Goal: Information Seeking & Learning: Learn about a topic

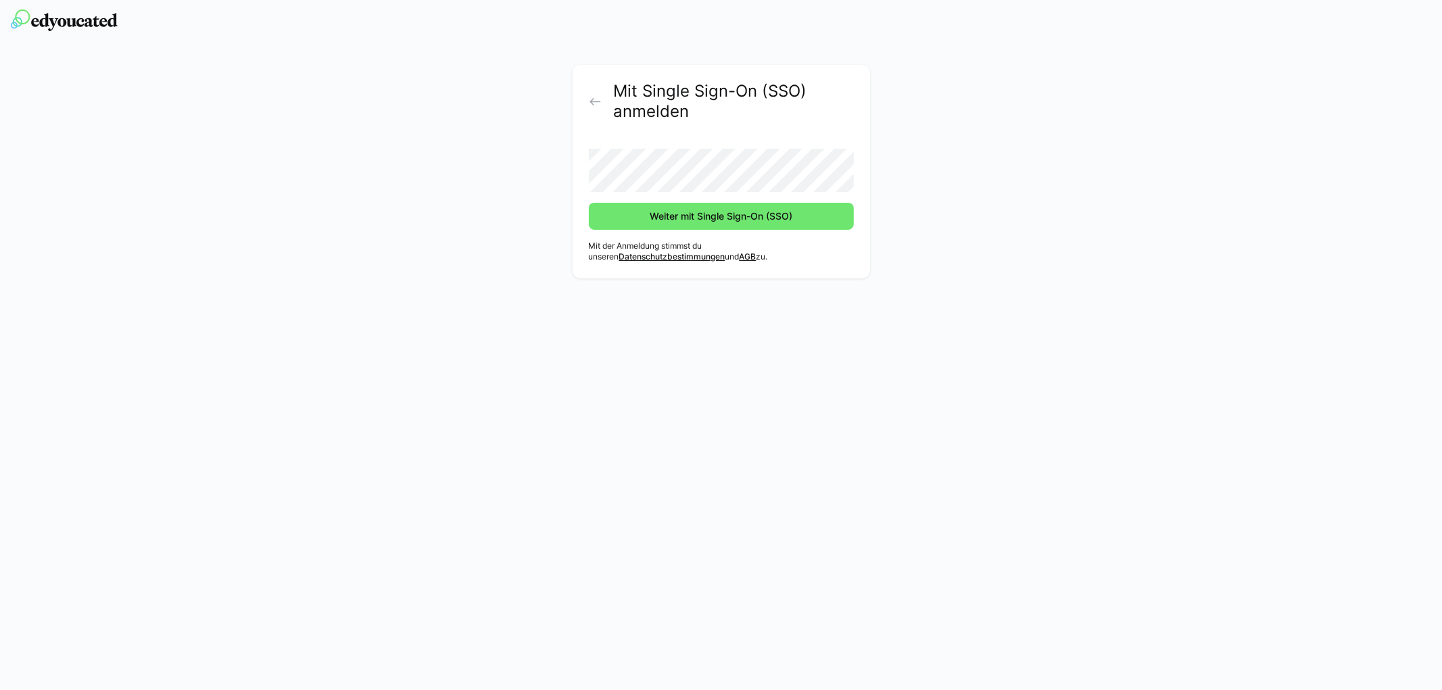
click at [589, 203] on button "Weiter mit Single Sign-On (SSO)" at bounding box center [721, 216] width 265 height 27
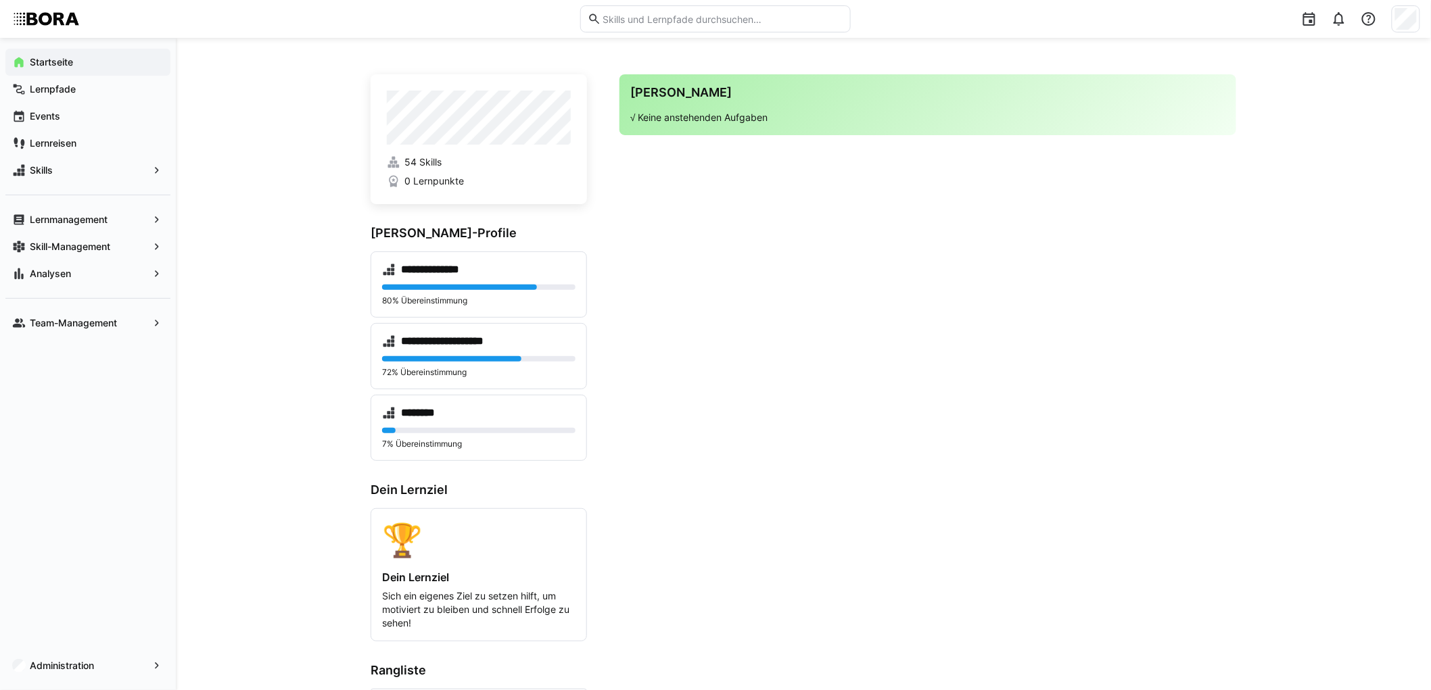
click at [264, 137] on div "**********" at bounding box center [803, 428] width 1255 height 781
click at [270, 133] on div "**********" at bounding box center [803, 428] width 1255 height 781
click at [0, 0] on app-navigation-label "Skill-Management" at bounding box center [0, 0] width 0 height 0
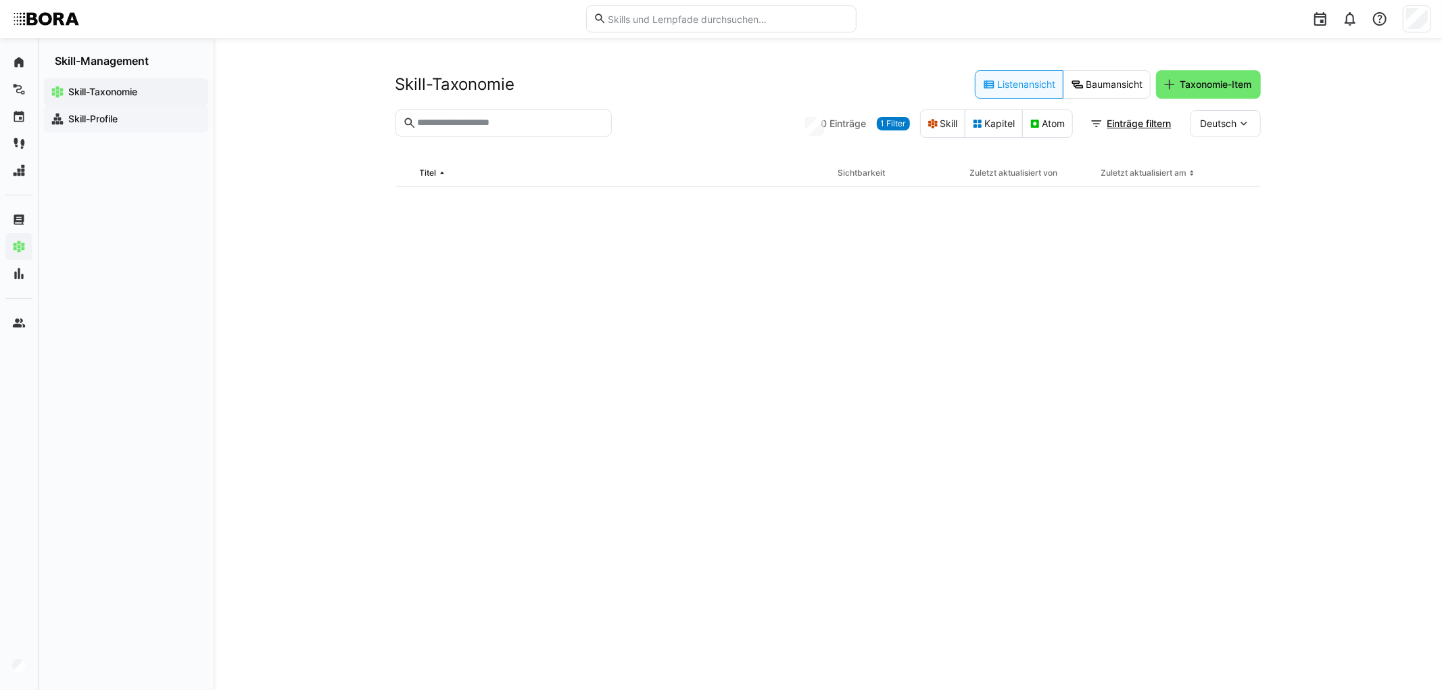
click at [149, 120] on span "Skill-Profile" at bounding box center [133, 119] width 135 height 14
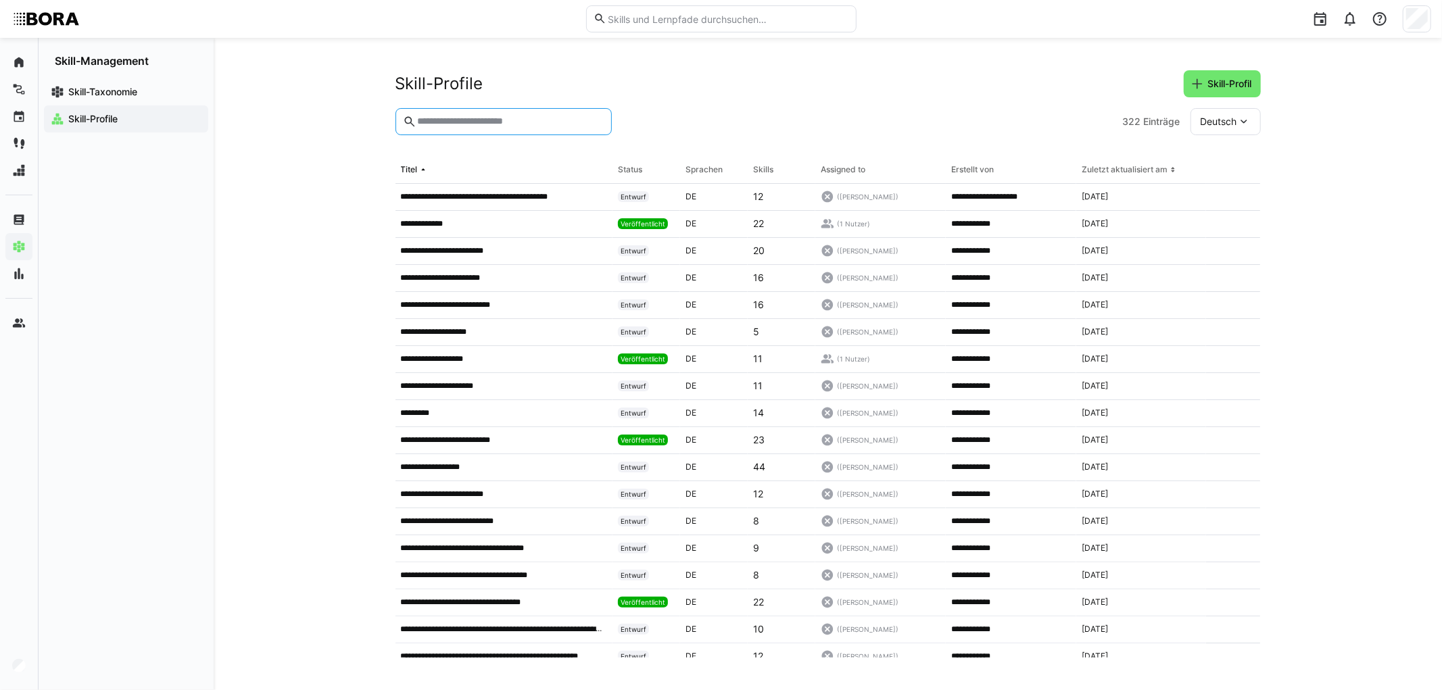
click at [537, 119] on input "text" at bounding box center [510, 122] width 188 height 12
type input "**********"
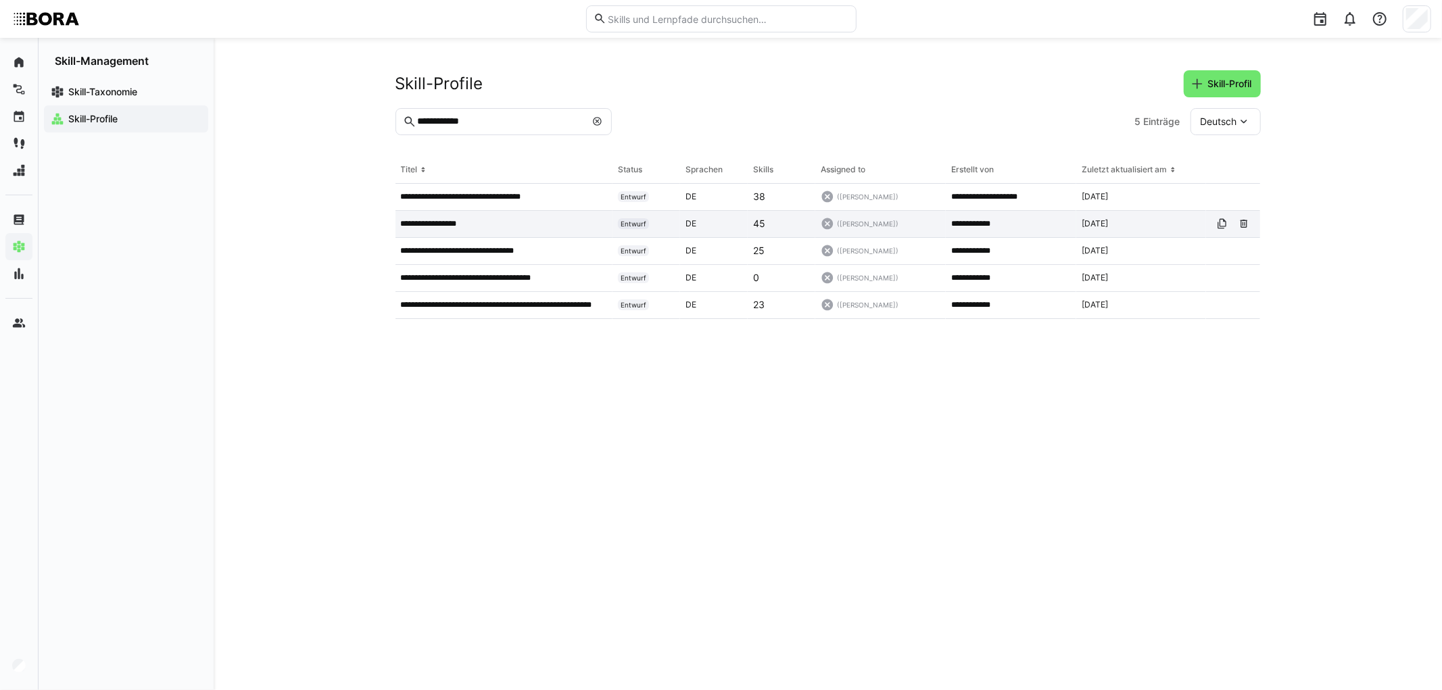
click at [456, 222] on p "**********" at bounding box center [436, 223] width 70 height 11
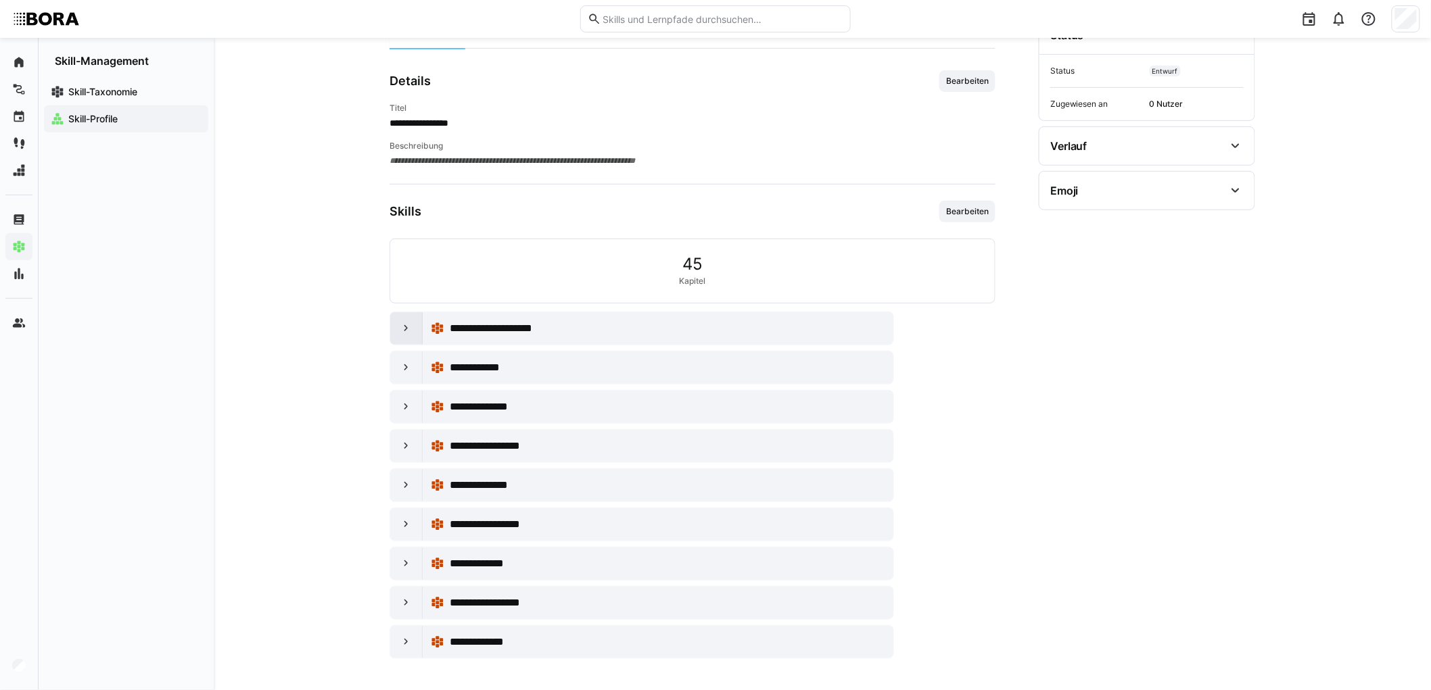
scroll to position [166, 0]
click at [410, 329] on eds-icon at bounding box center [407, 327] width 14 height 14
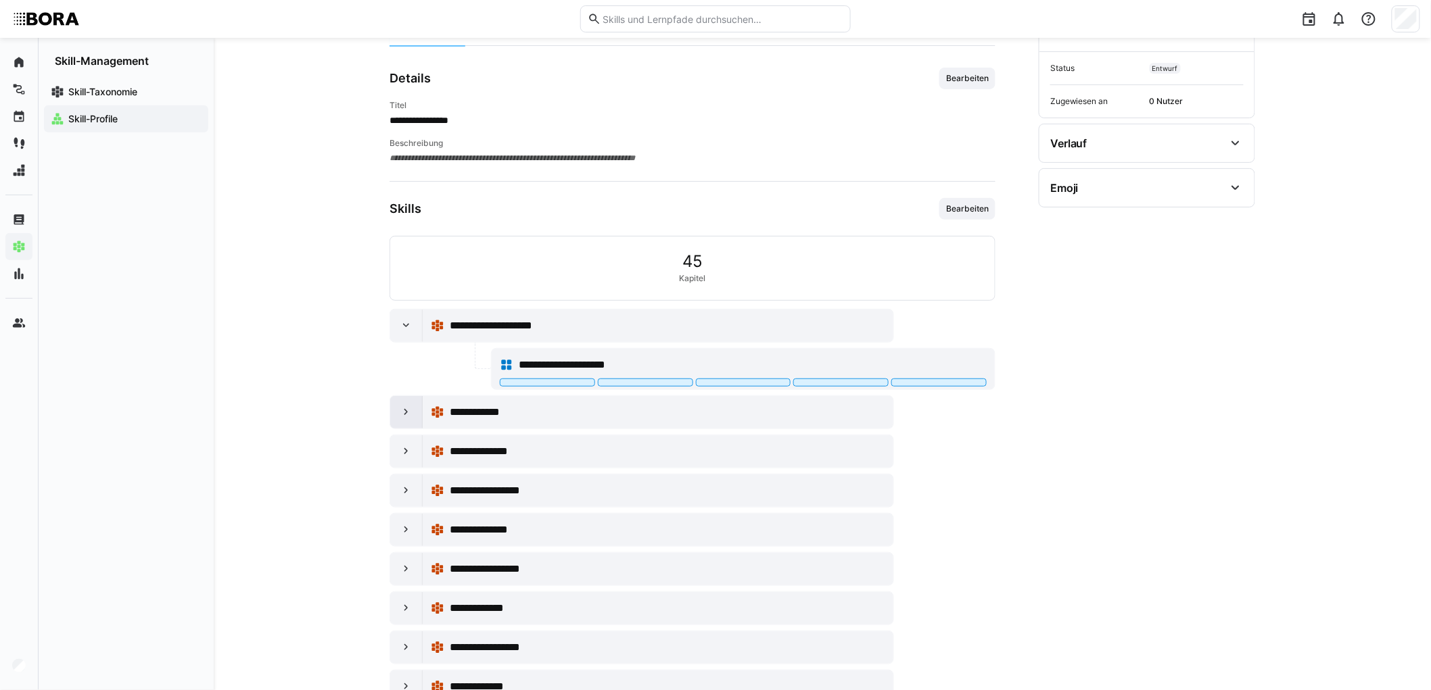
click at [407, 414] on eds-icon at bounding box center [407, 413] width 14 height 14
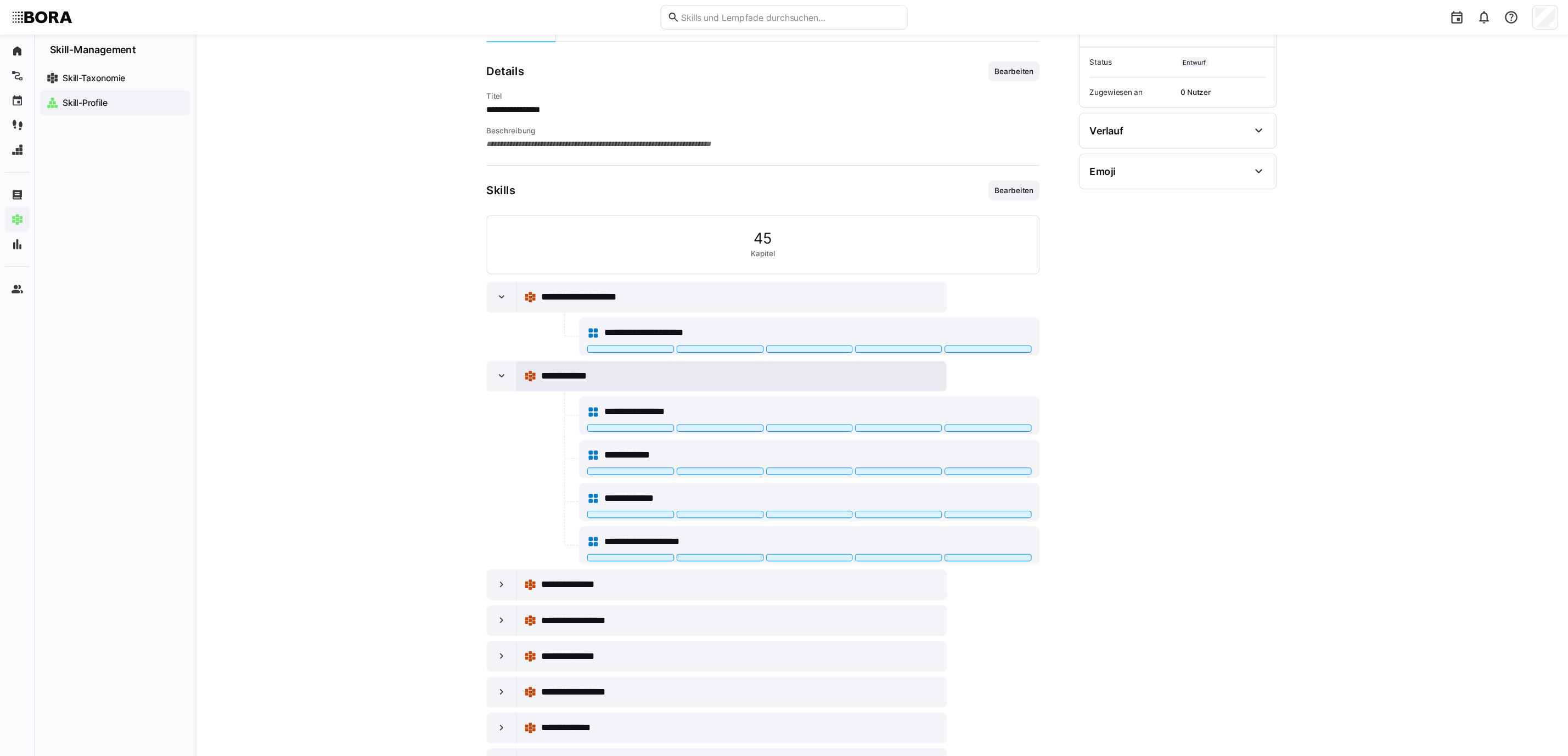
scroll to position [135, 0]
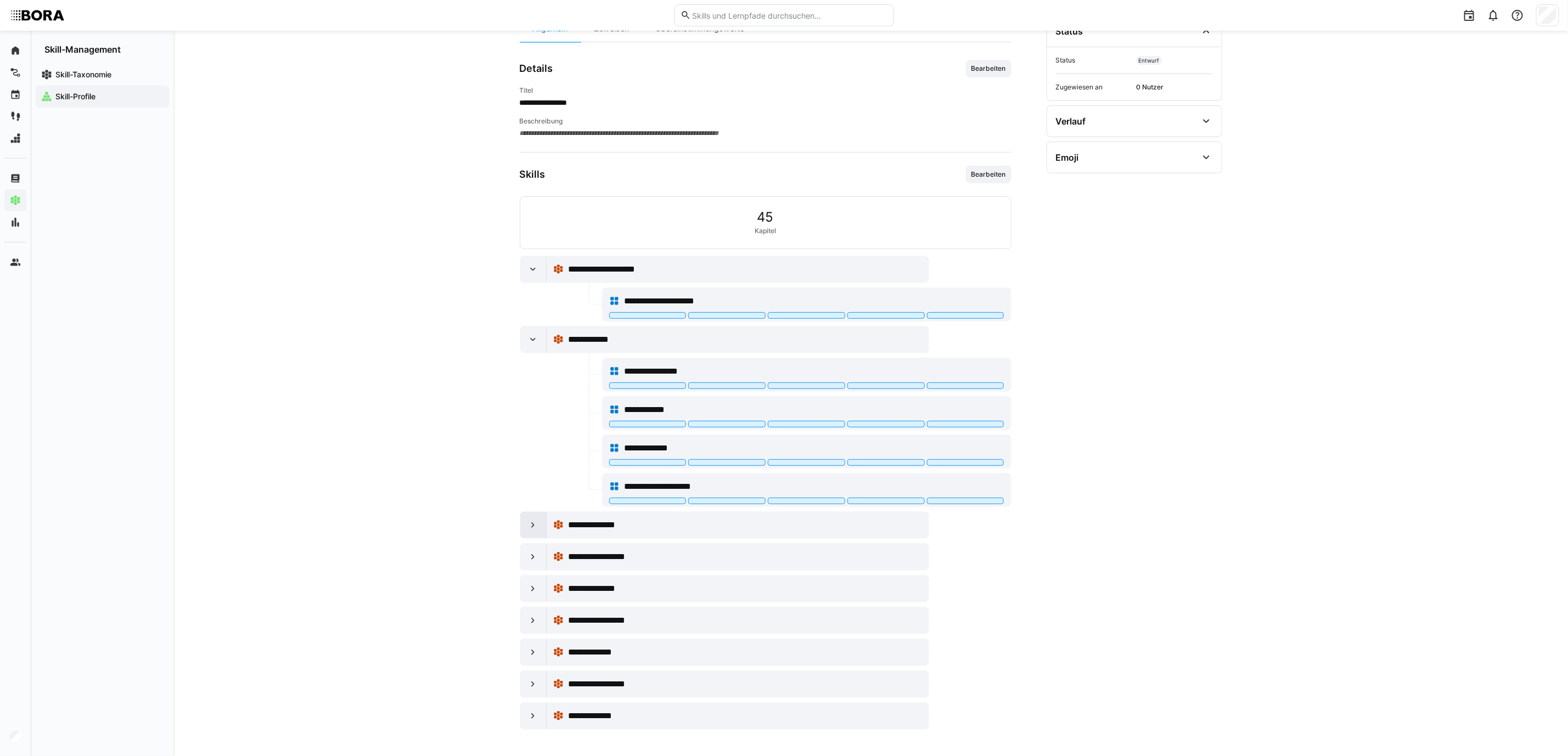
click at [541, 519] on div at bounding box center [533, 525] width 26 height 26
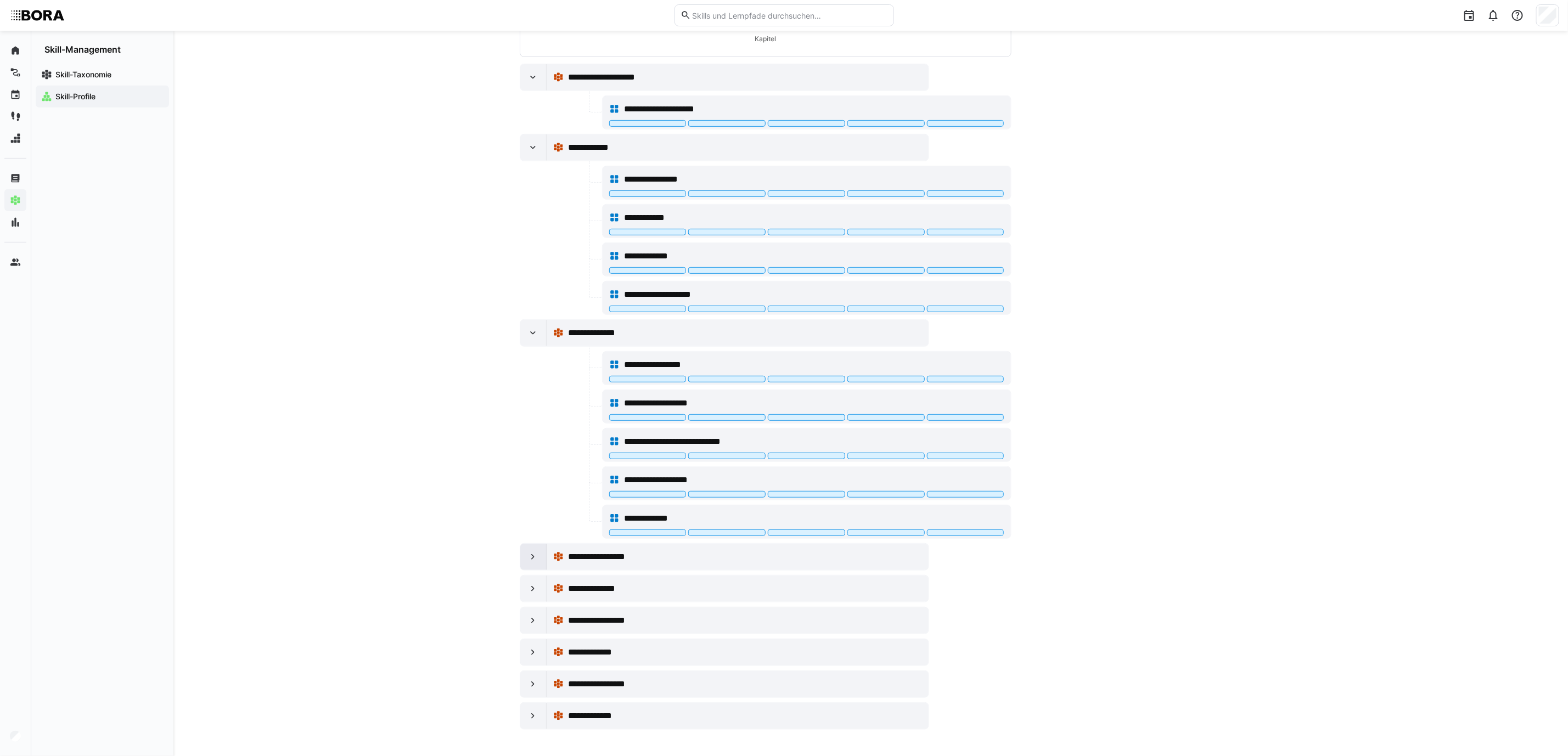
click at [530, 553] on eds-icon at bounding box center [533, 556] width 11 height 11
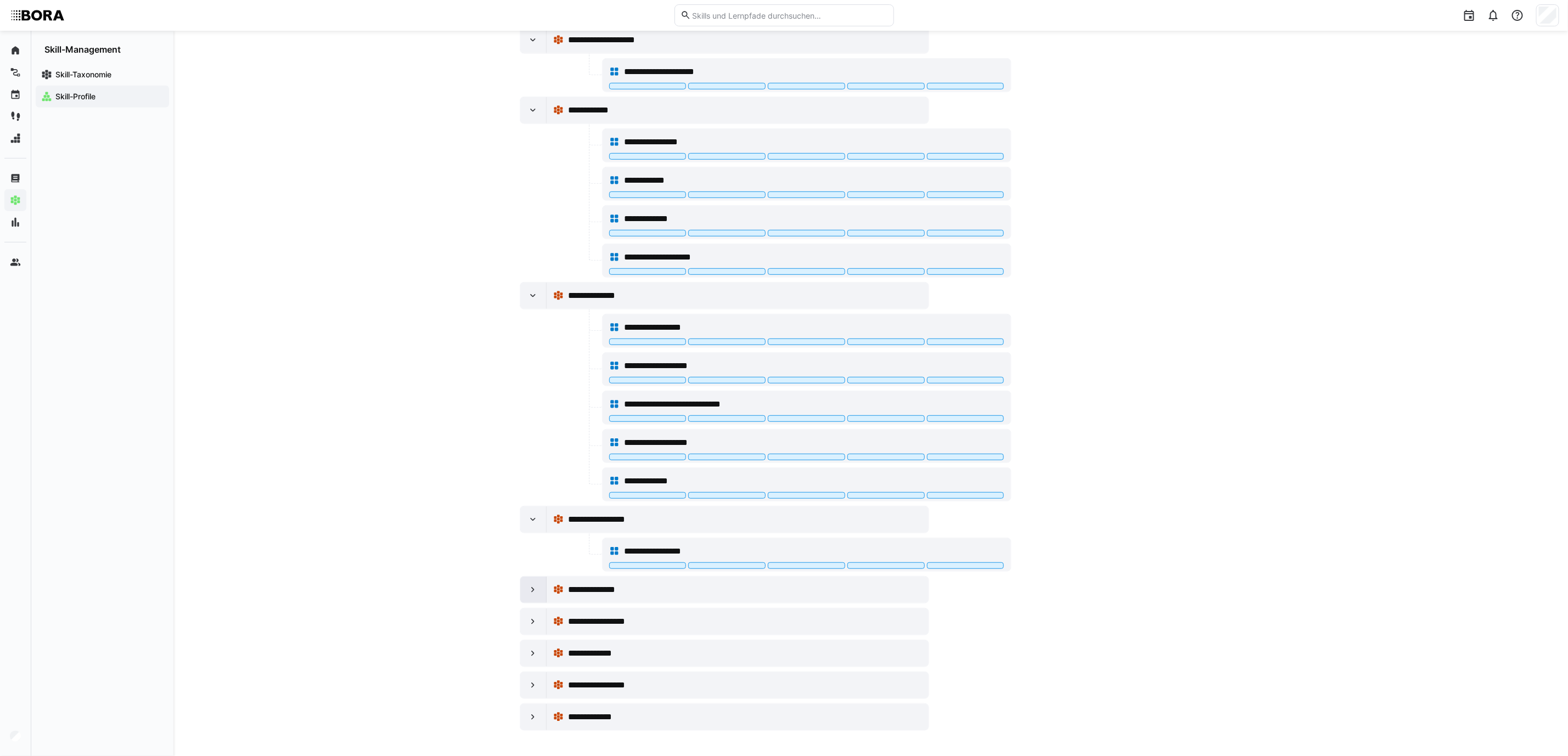
scroll to position [372, 0]
click at [533, 560] on div at bounding box center [533, 588] width 26 height 26
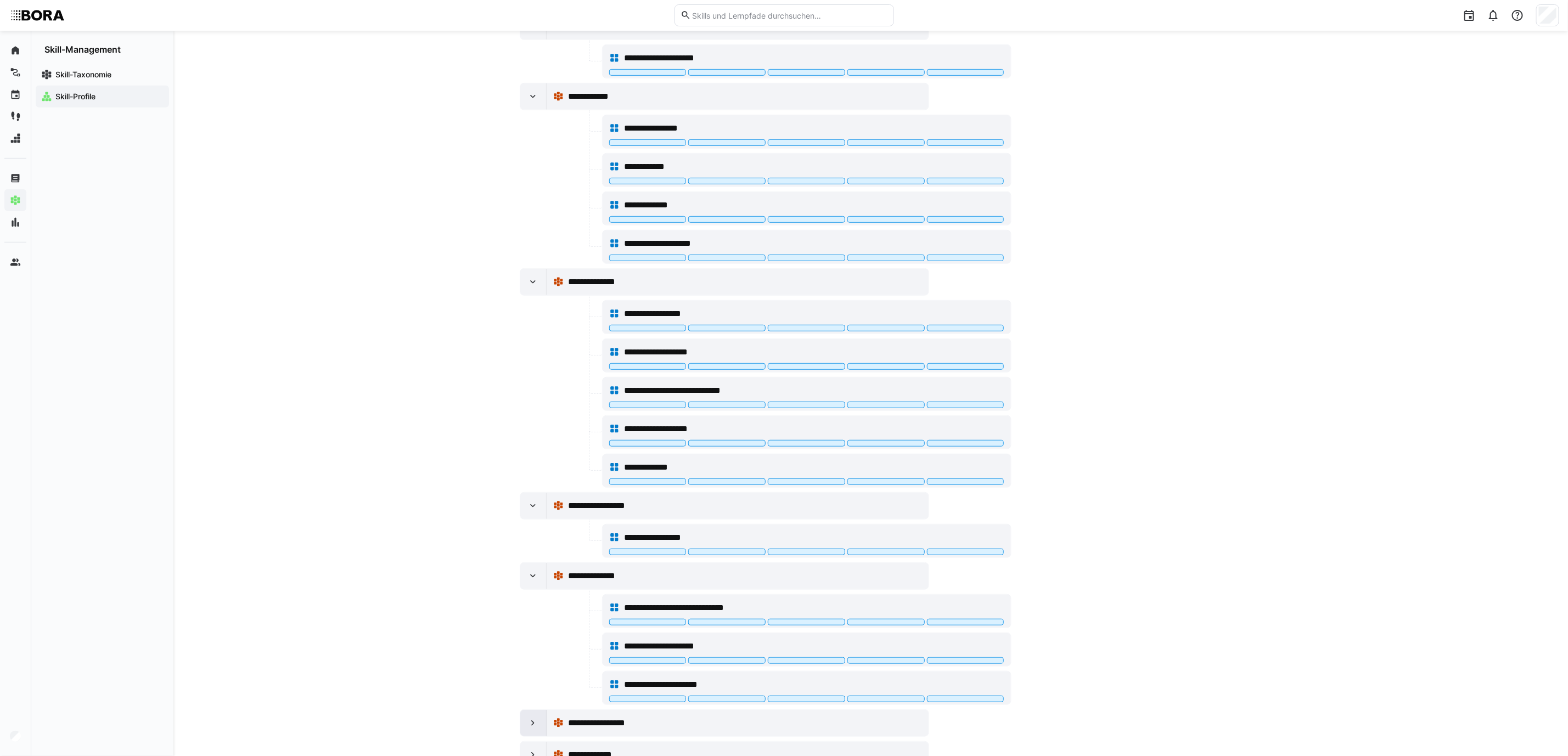
click at [536, 560] on eds-icon at bounding box center [533, 723] width 11 height 11
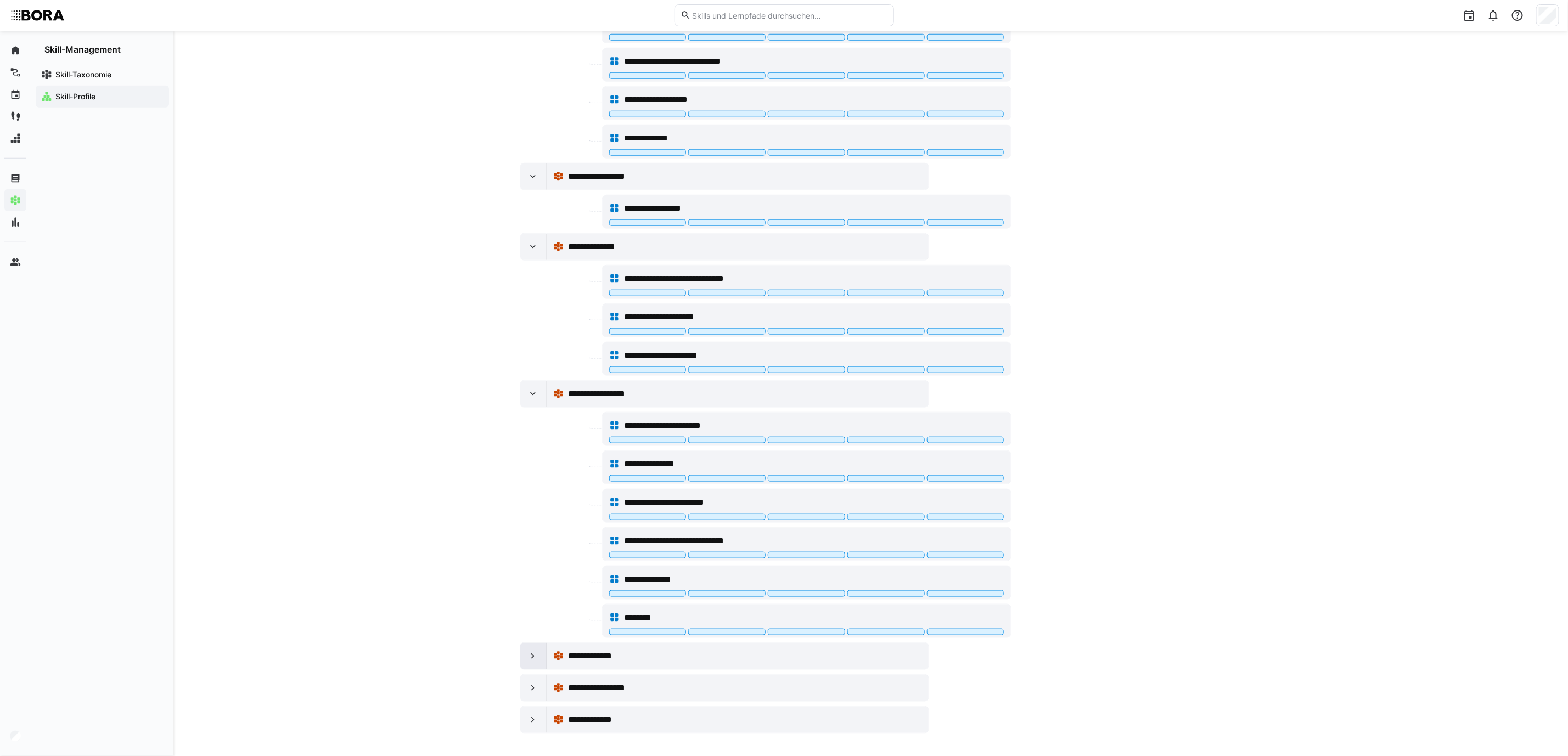
click at [541, 560] on div at bounding box center [533, 655] width 26 height 26
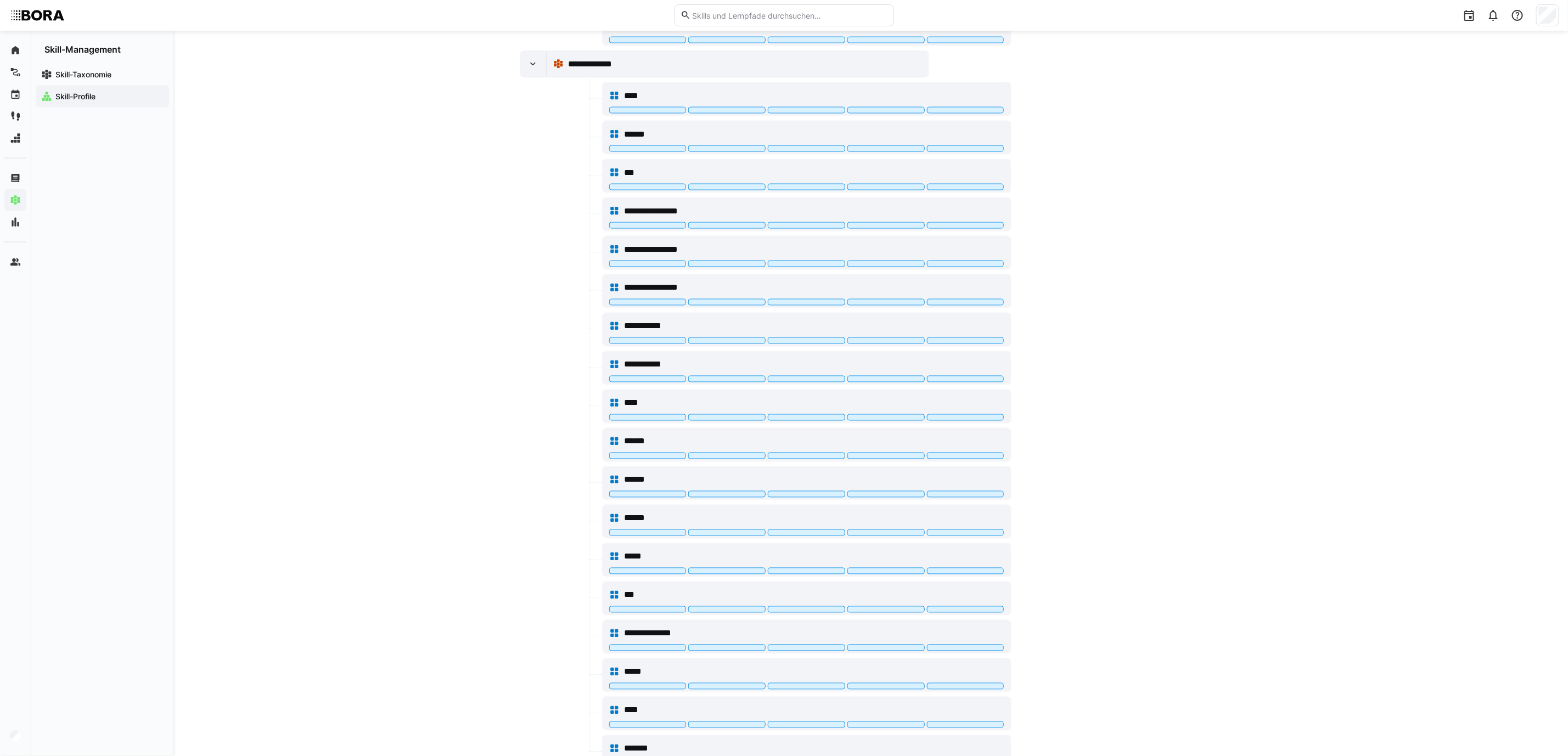
scroll to position [1424, 0]
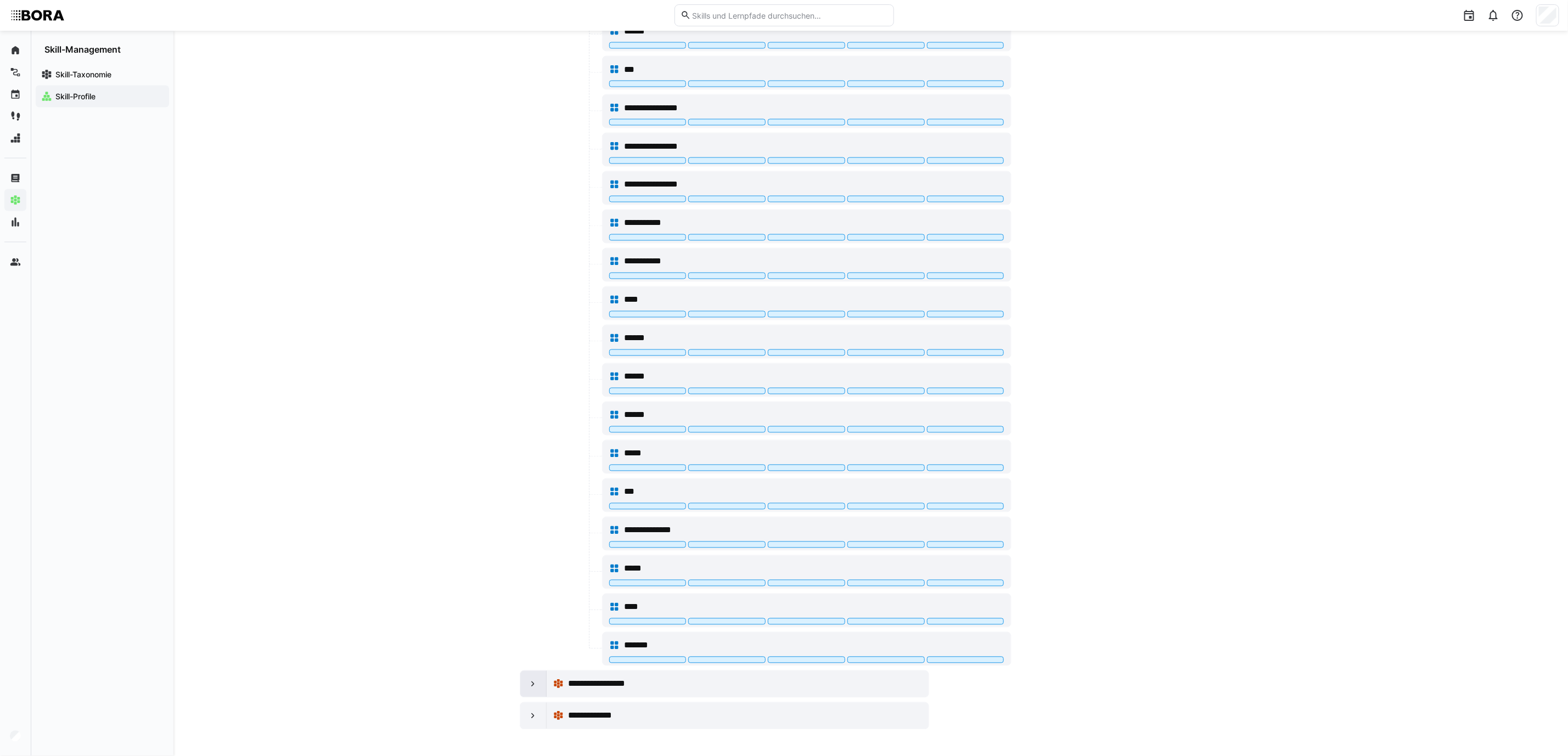
click at [533, 560] on eds-icon at bounding box center [533, 684] width 11 height 11
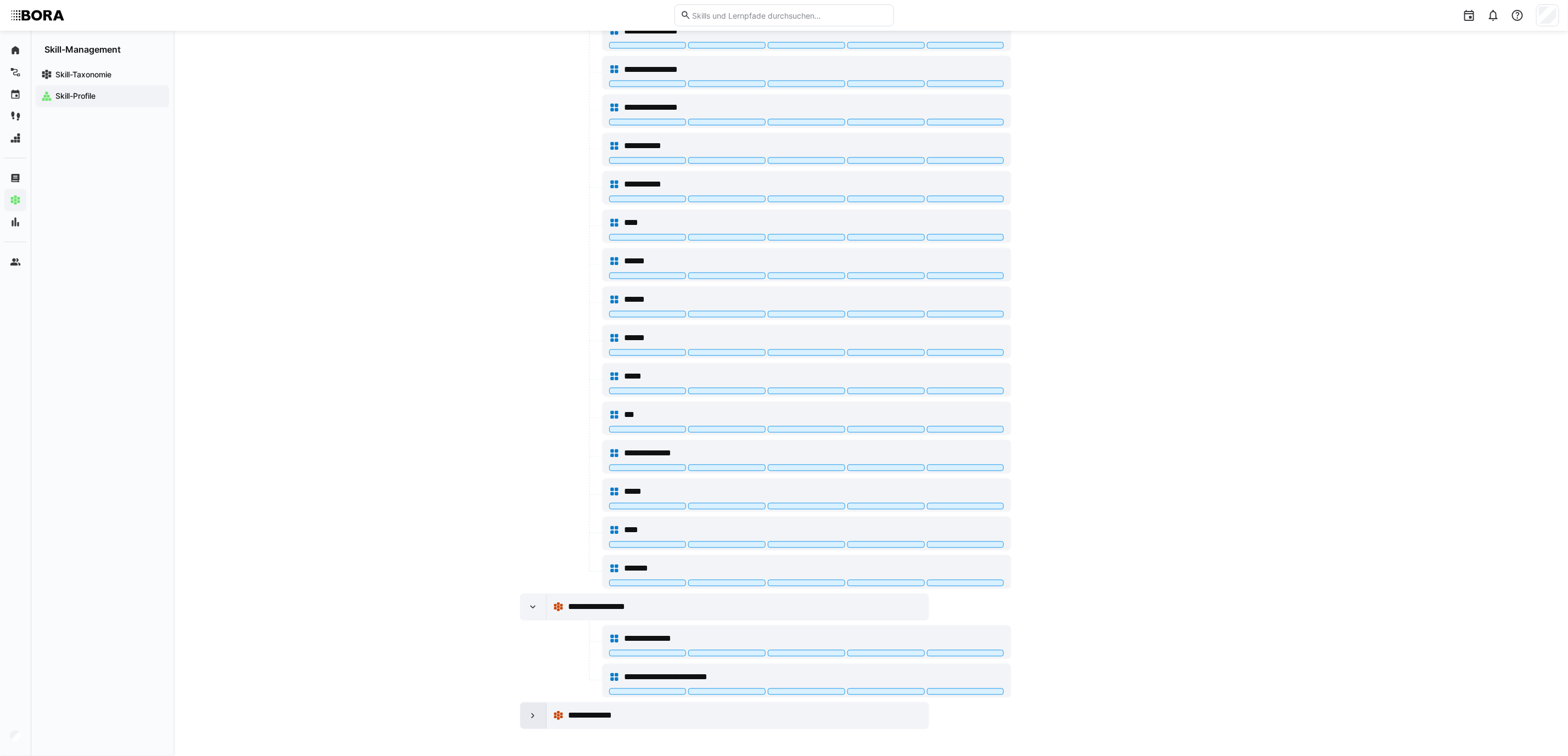
click at [534, 560] on div at bounding box center [533, 715] width 26 height 26
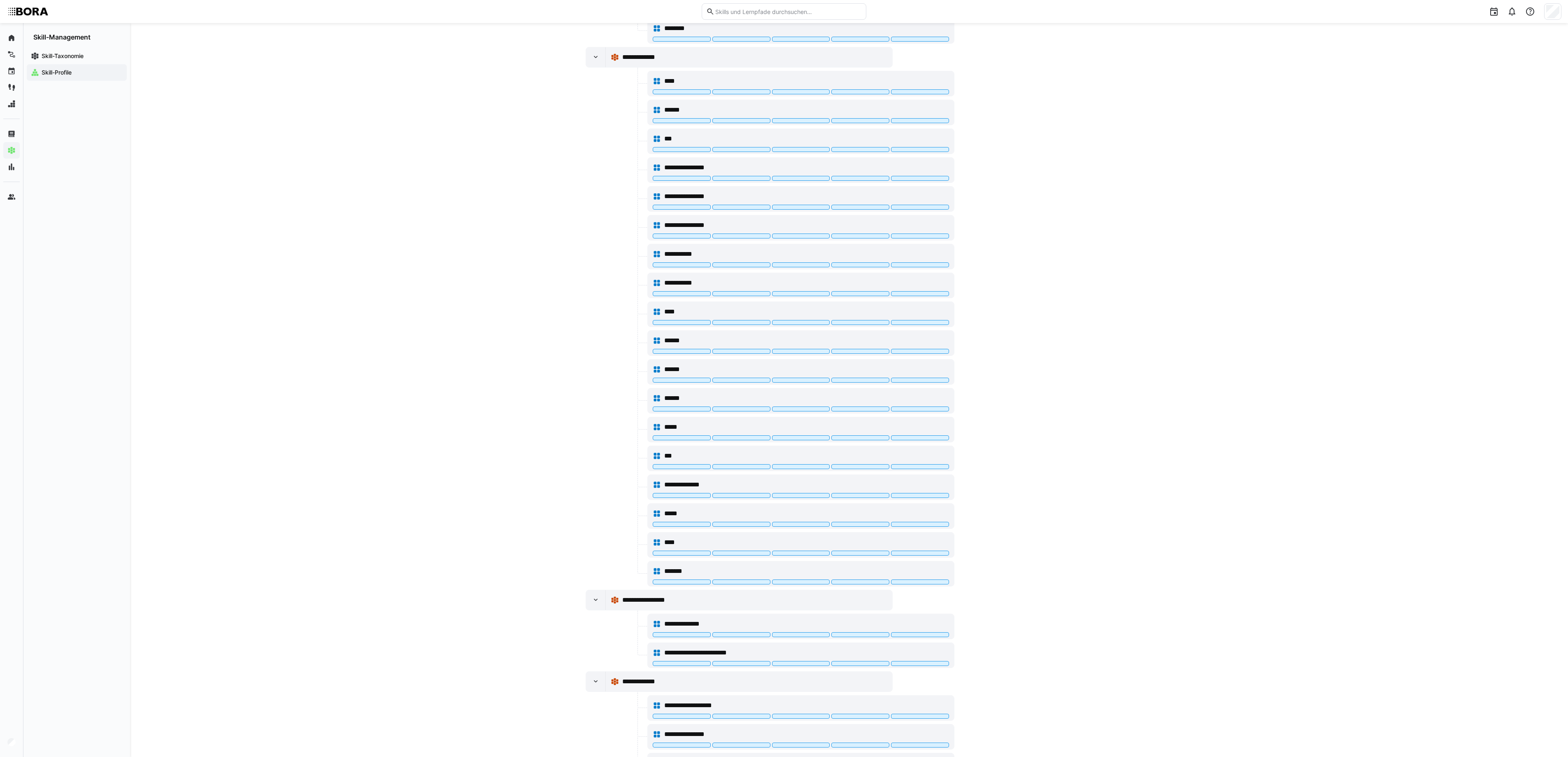
scroll to position [933, 0]
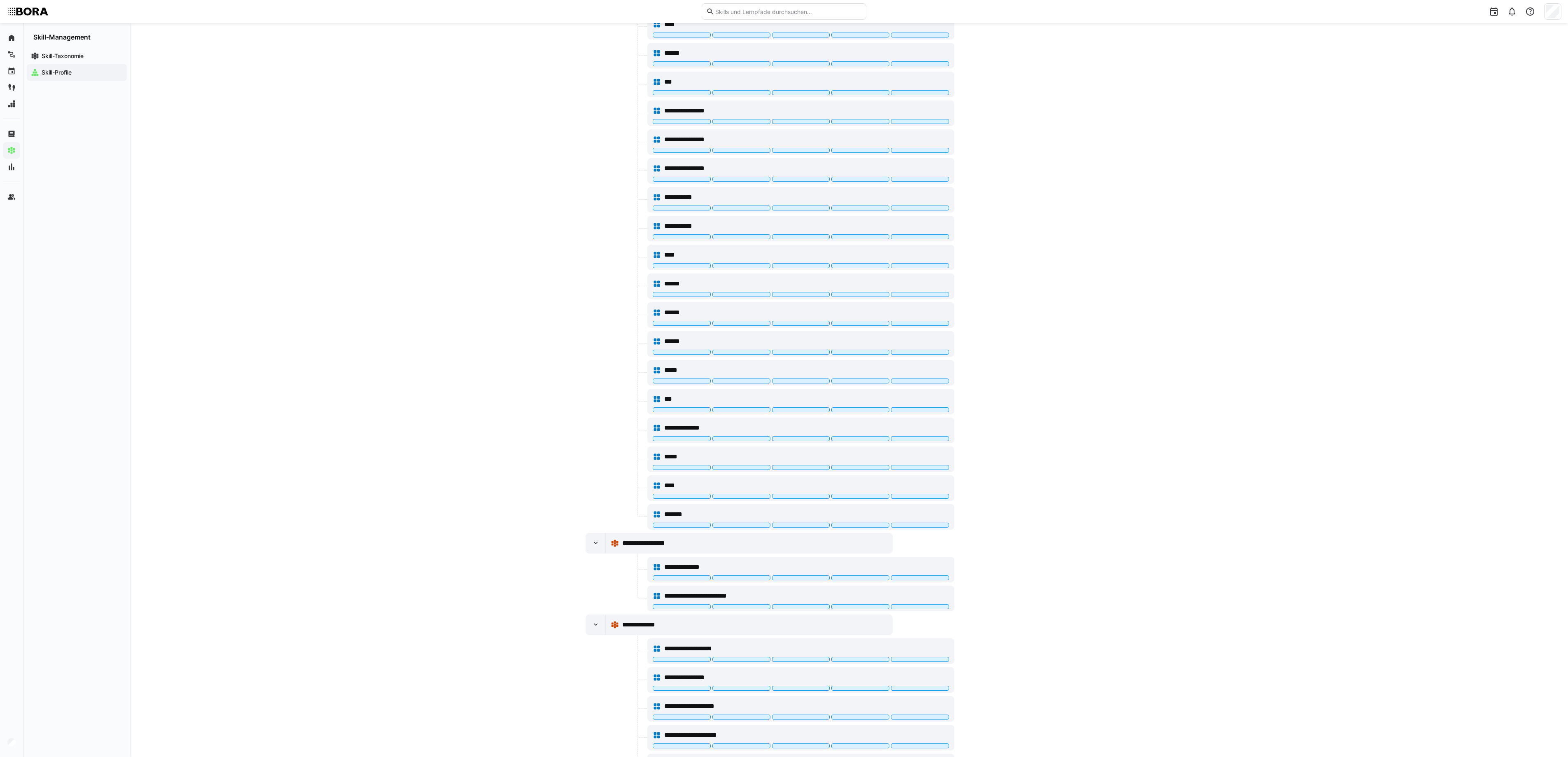
scroll to position [1109, 0]
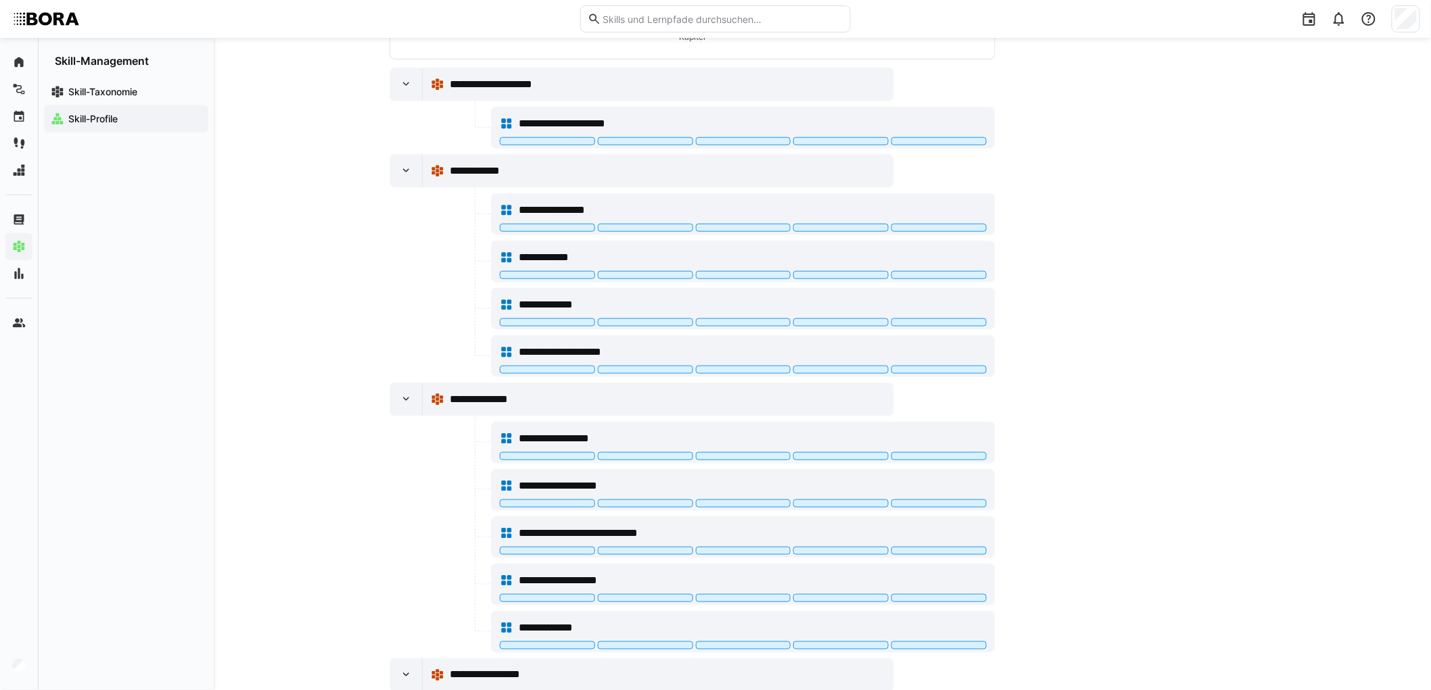
scroll to position [320, 0]
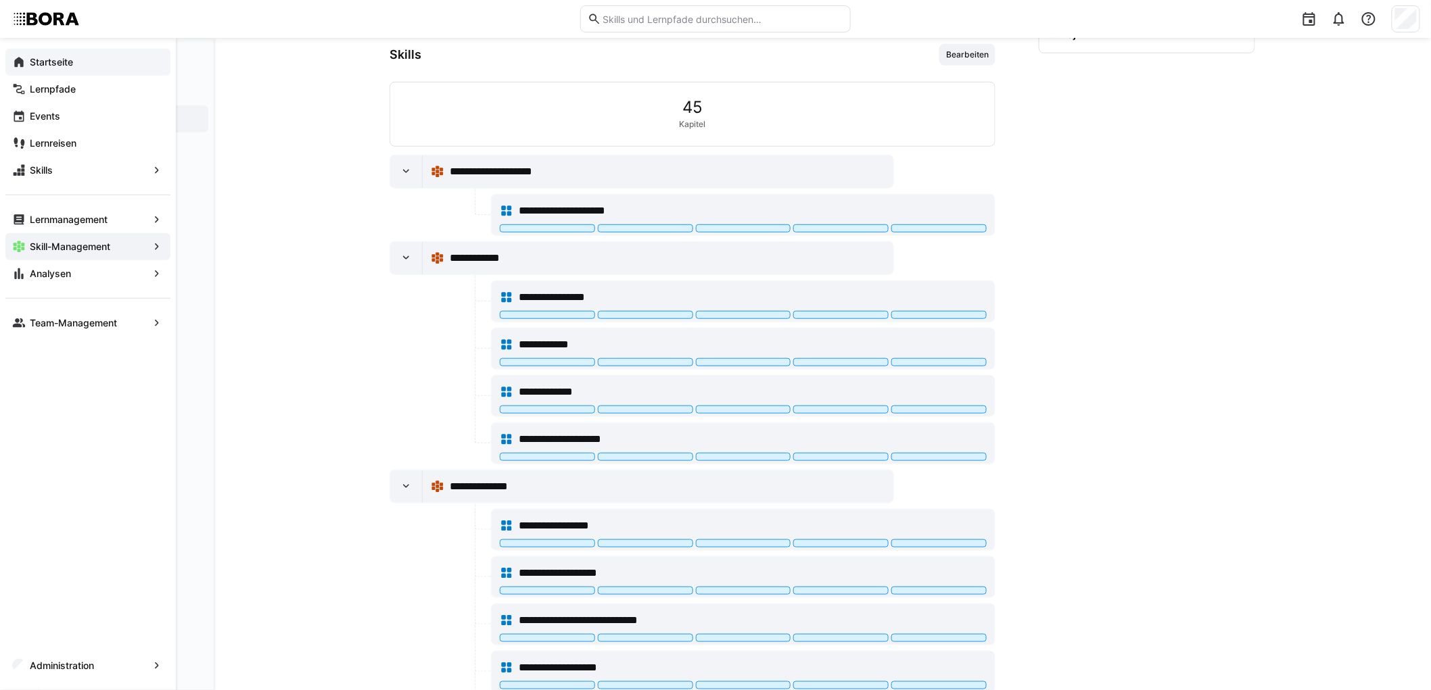
click at [20, 58] on eds-icon at bounding box center [19, 62] width 14 height 14
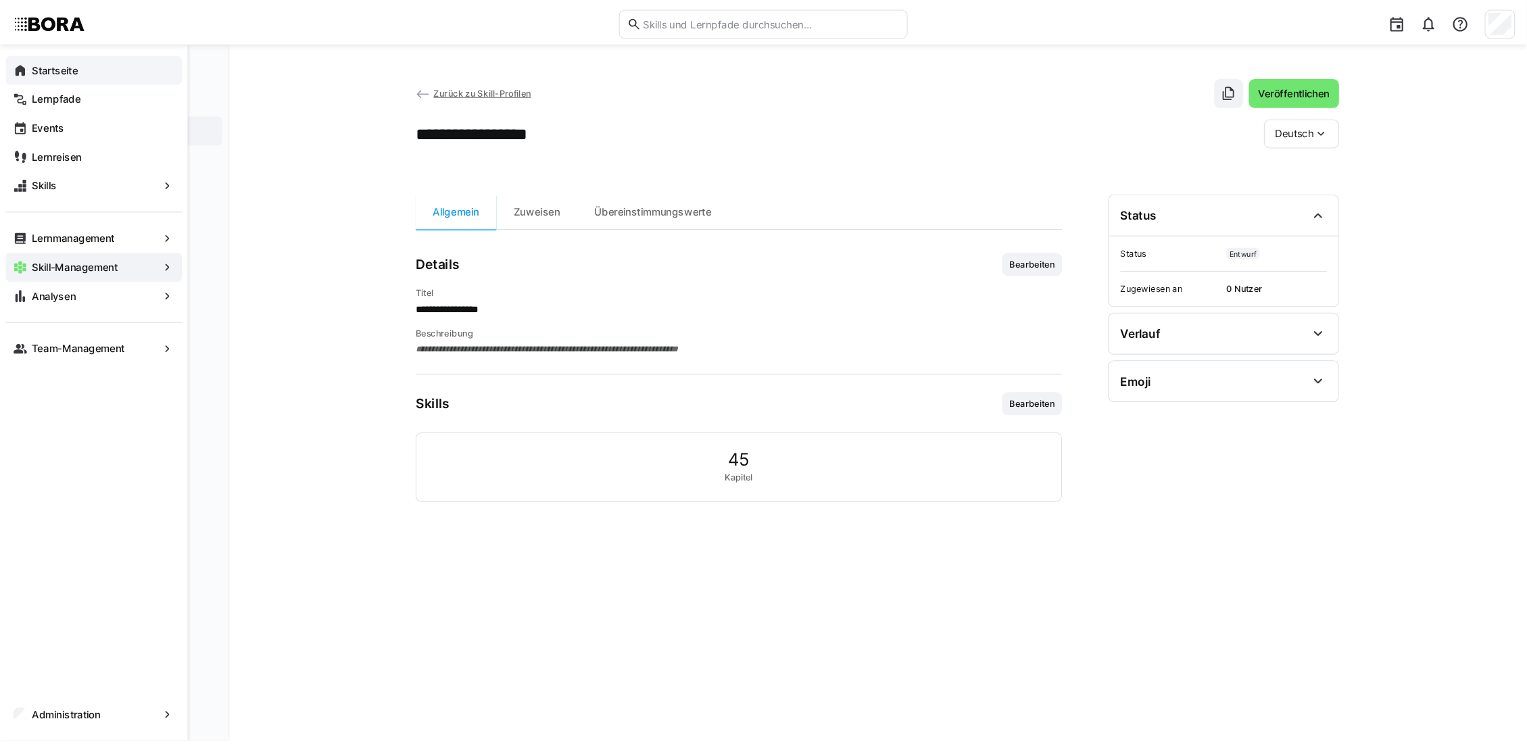
scroll to position [0, 0]
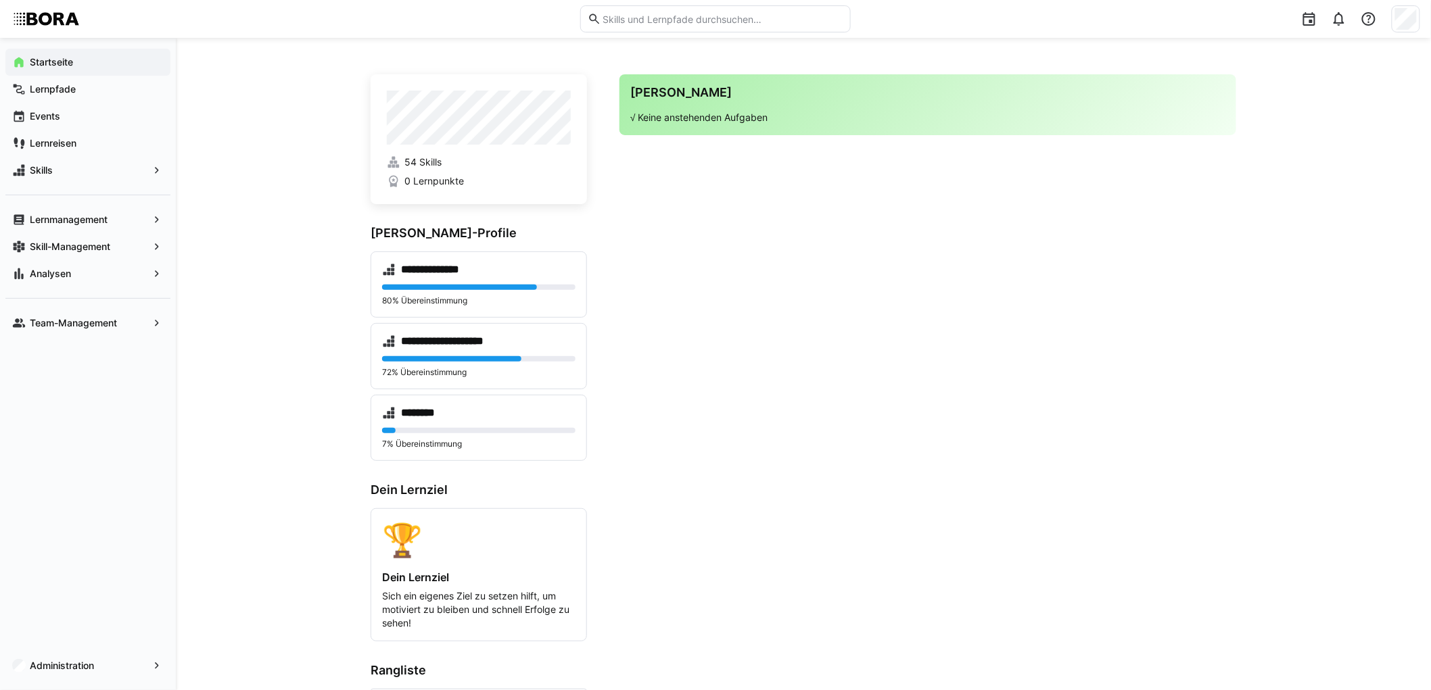
click at [809, 462] on app-home-right "Deine Agenda √ Keine anstehenden Aufgaben" at bounding box center [927, 430] width 617 height 712
click at [254, 414] on div "**********" at bounding box center [803, 428] width 1255 height 781
click at [271, 305] on div "**********" at bounding box center [803, 428] width 1255 height 781
click at [124, 515] on div "Startseite Lernpfade Events Lernreisen Skills Lernmanagement Skill-Management A…" at bounding box center [88, 364] width 176 height 652
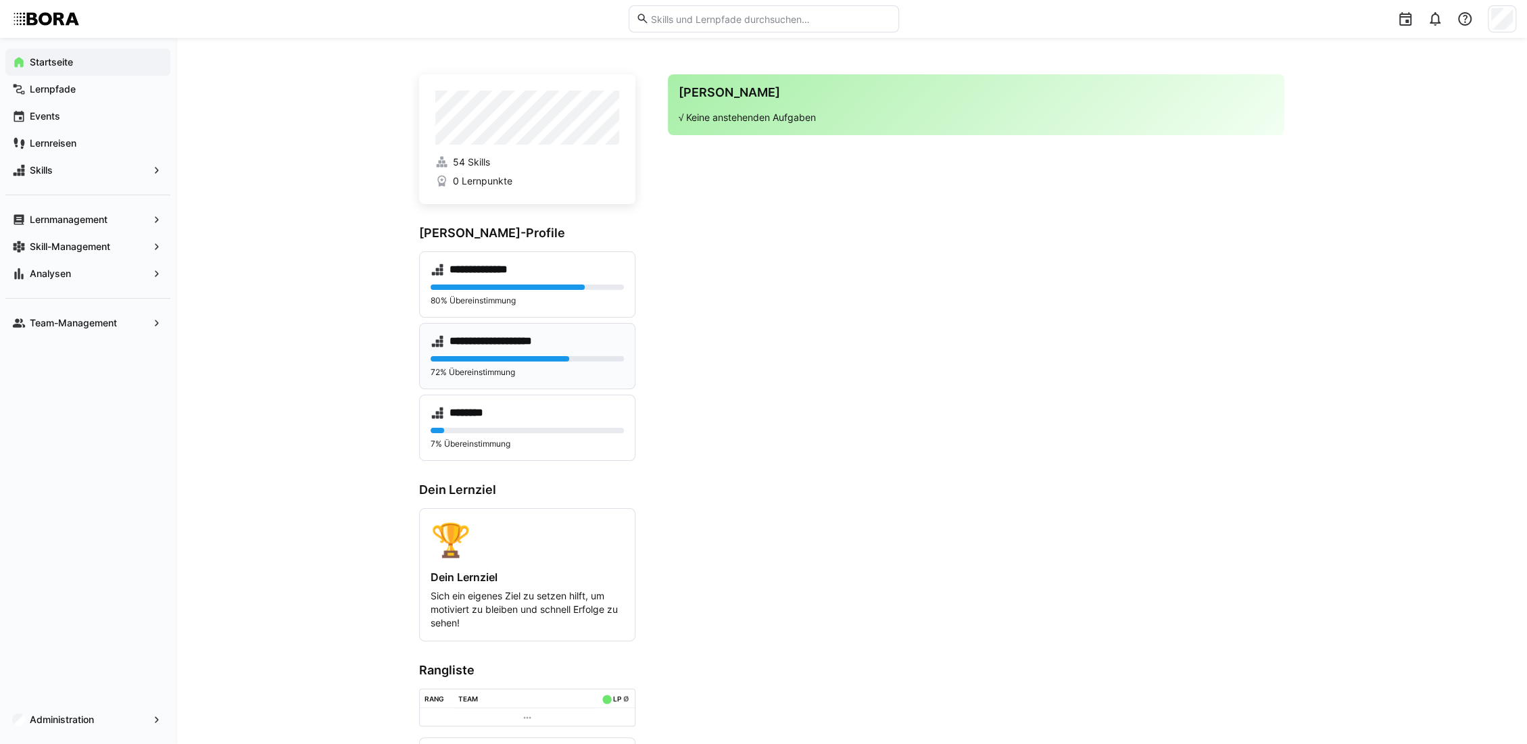
click at [519, 339] on h4 "**********" at bounding box center [508, 342] width 116 height 14
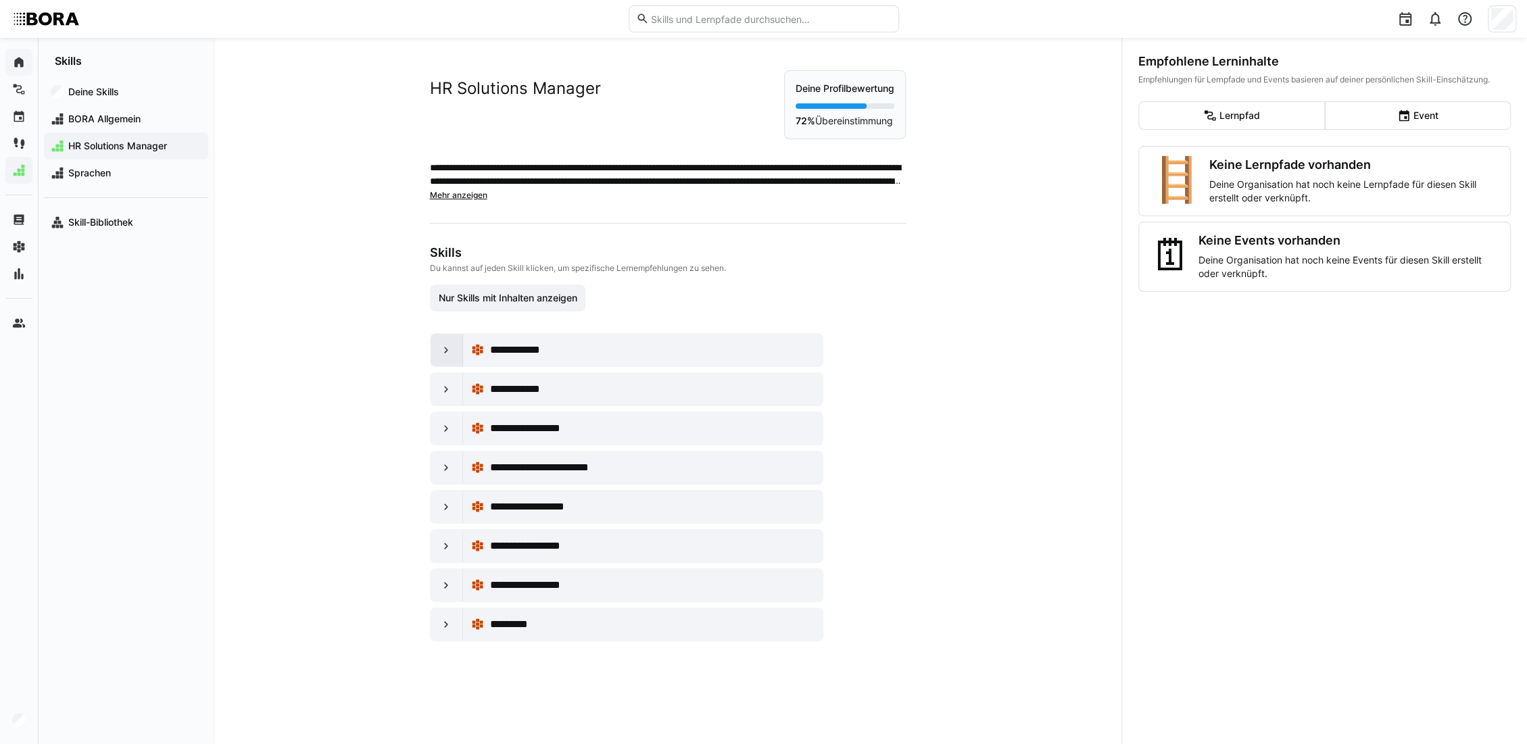
click at [433, 342] on div at bounding box center [447, 350] width 32 height 32
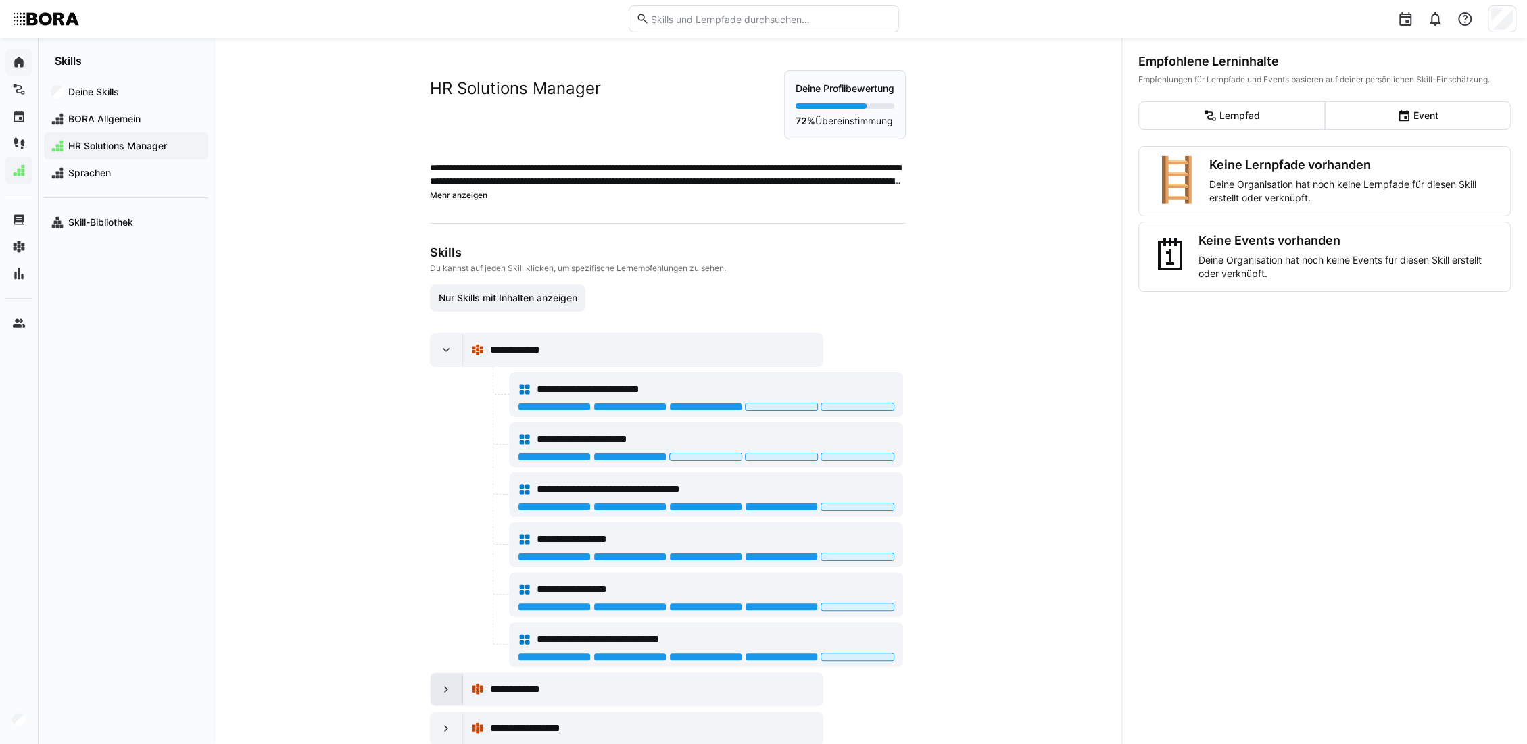
click at [447, 680] on div at bounding box center [447, 689] width 32 height 32
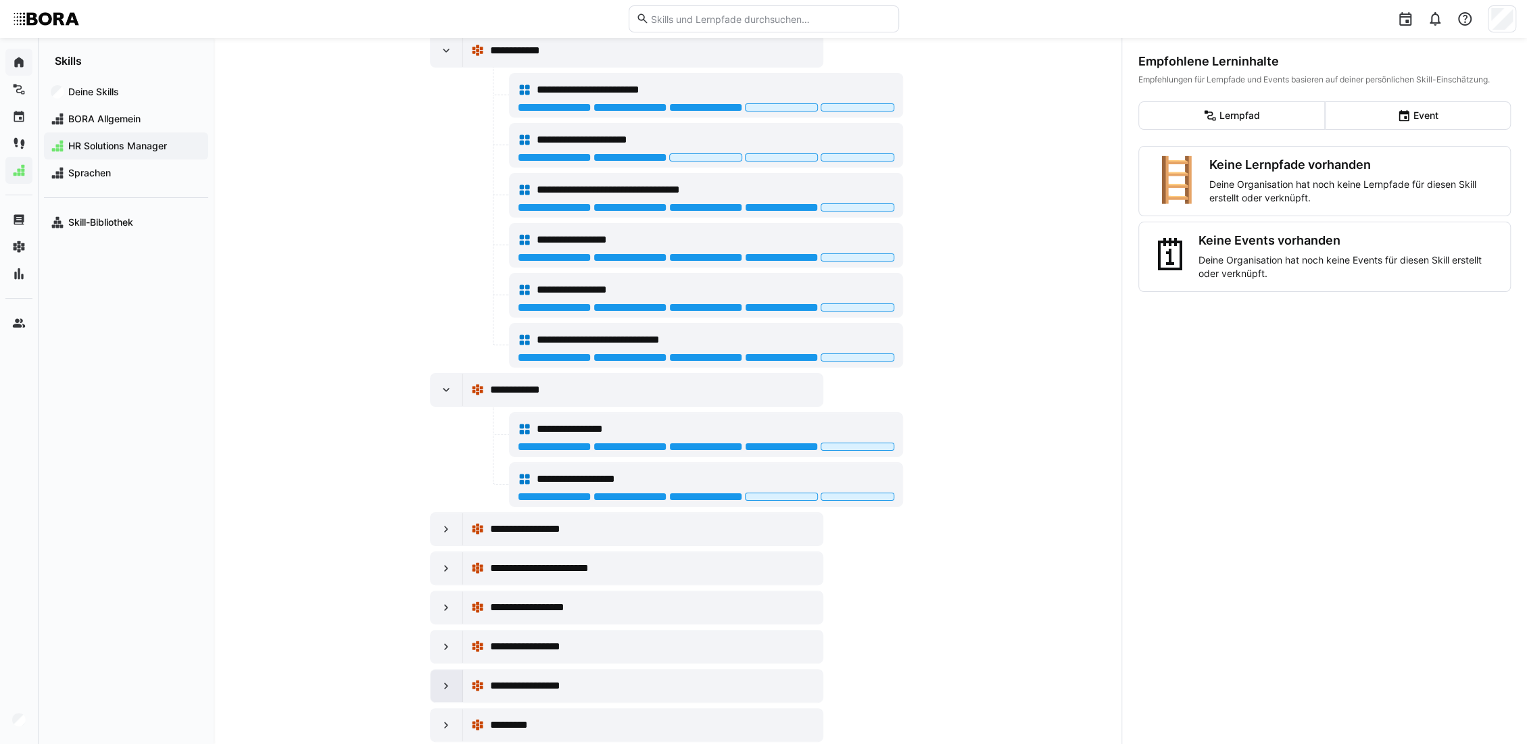
scroll to position [300, 0]
click at [453, 528] on div at bounding box center [447, 528] width 32 height 32
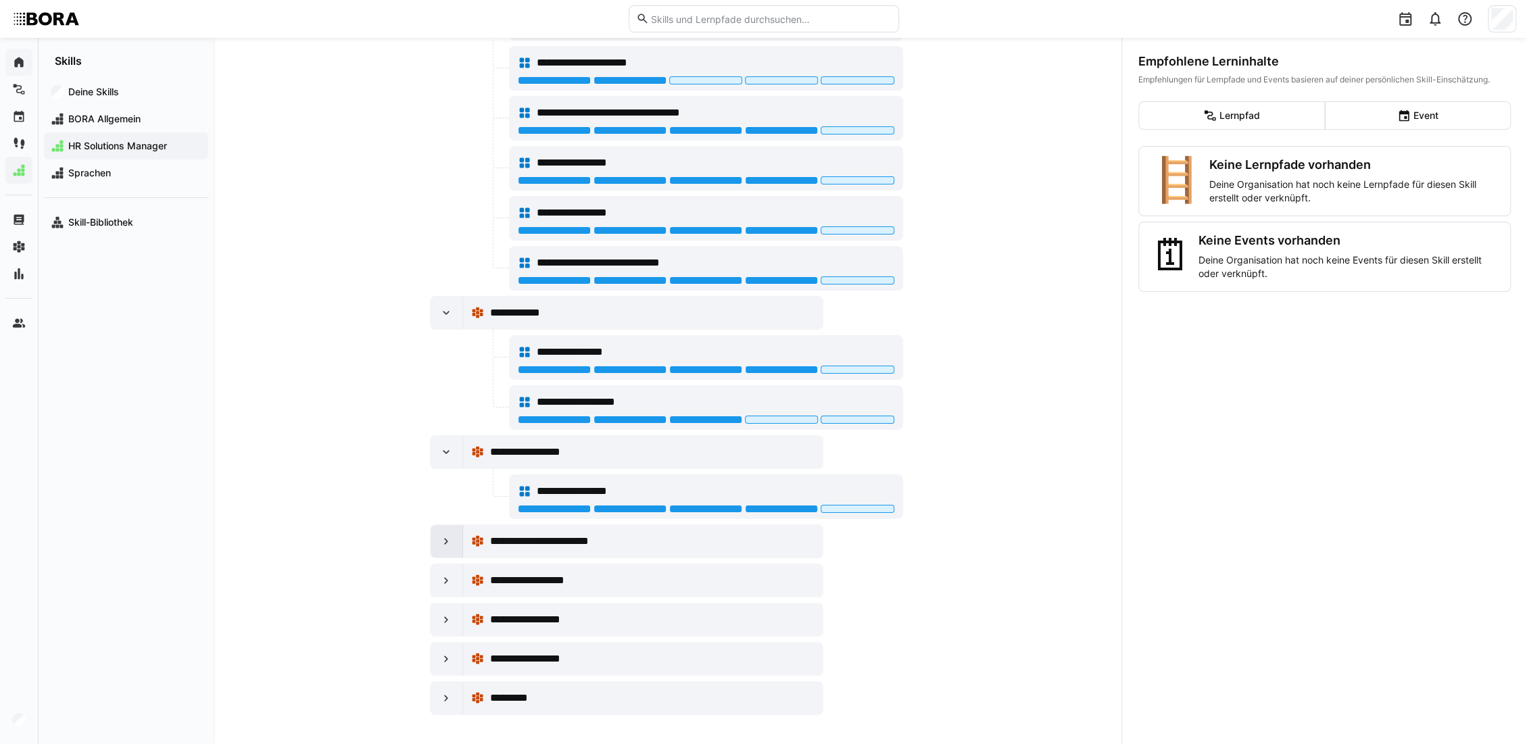
click at [446, 535] on eds-icon at bounding box center [446, 542] width 14 height 14
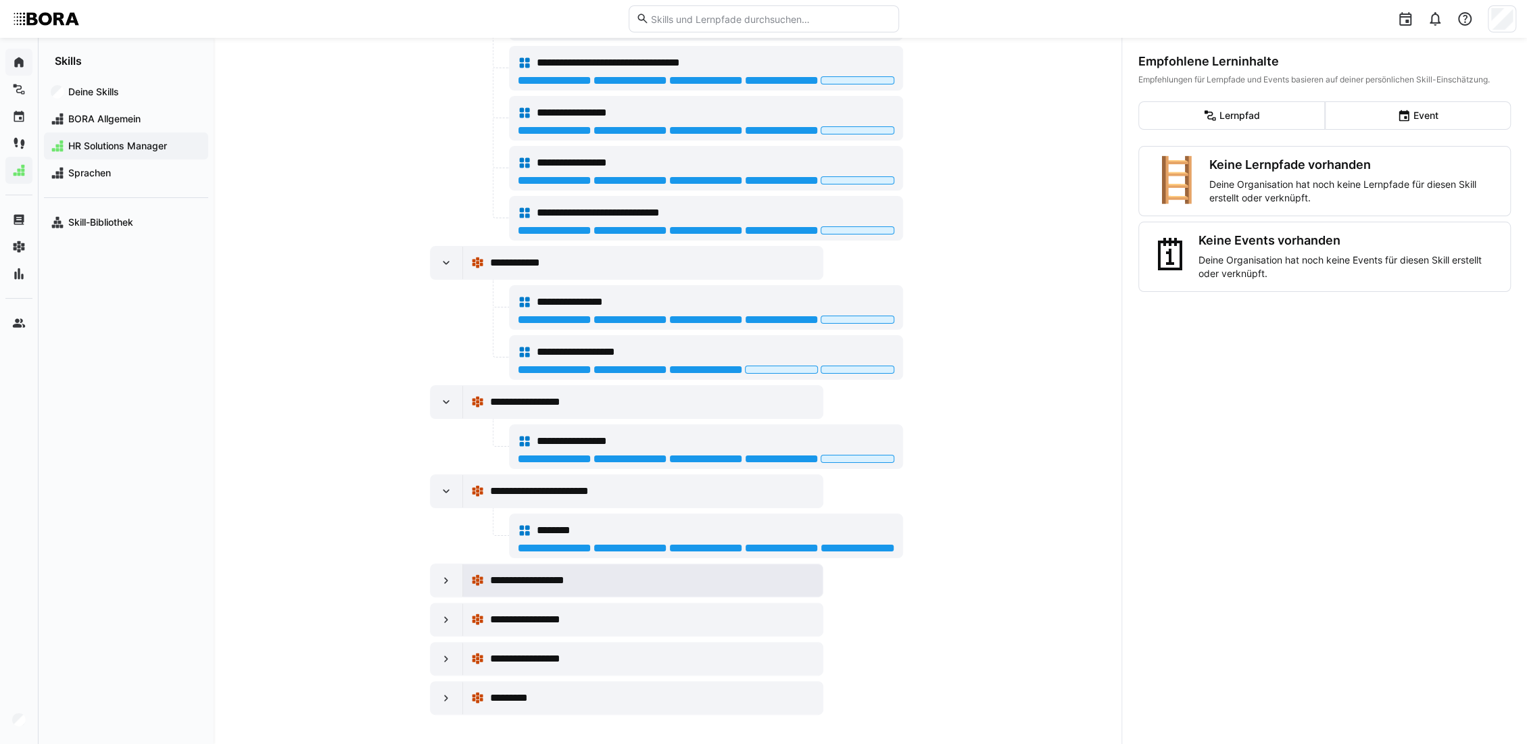
scroll to position [0, 0]
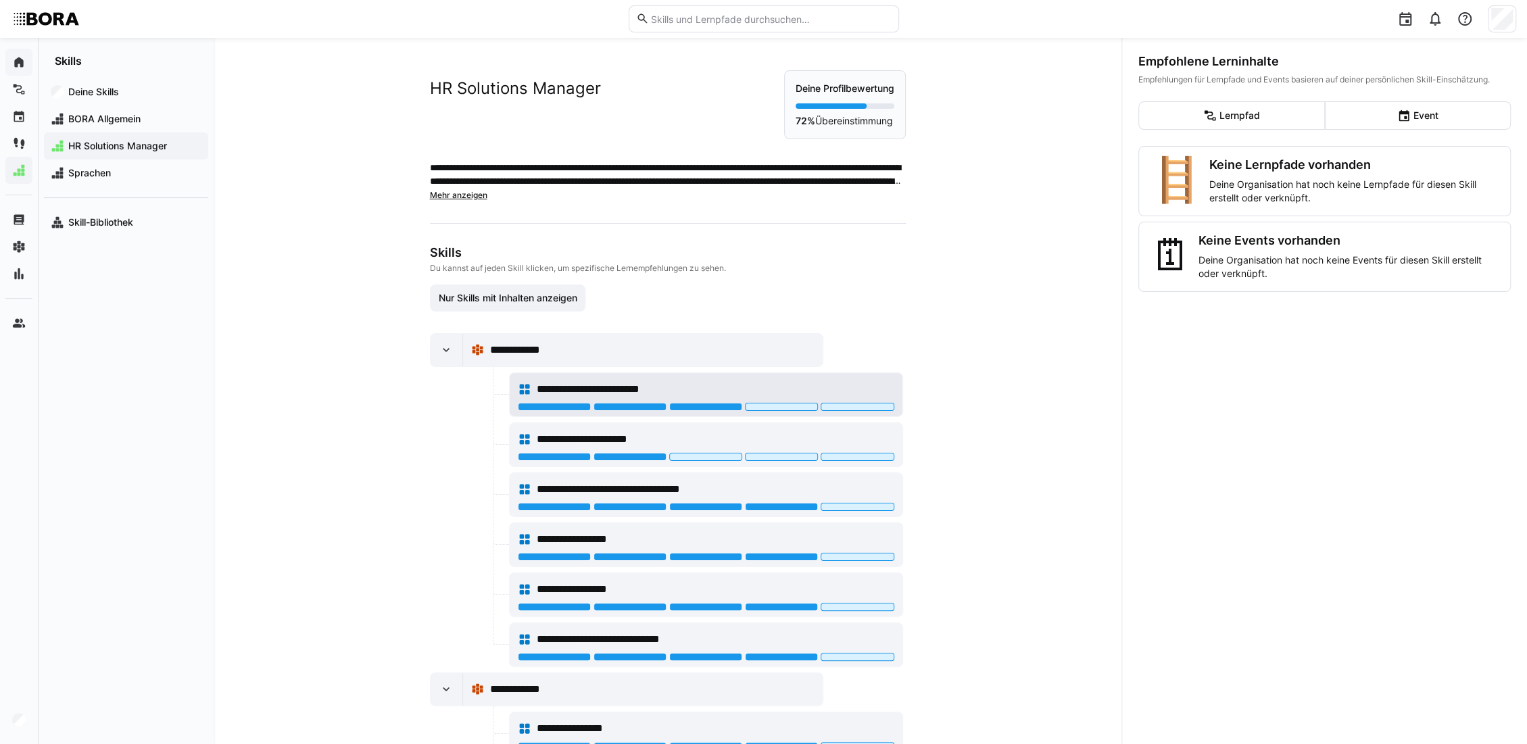
click at [692, 379] on div "**********" at bounding box center [706, 389] width 377 height 27
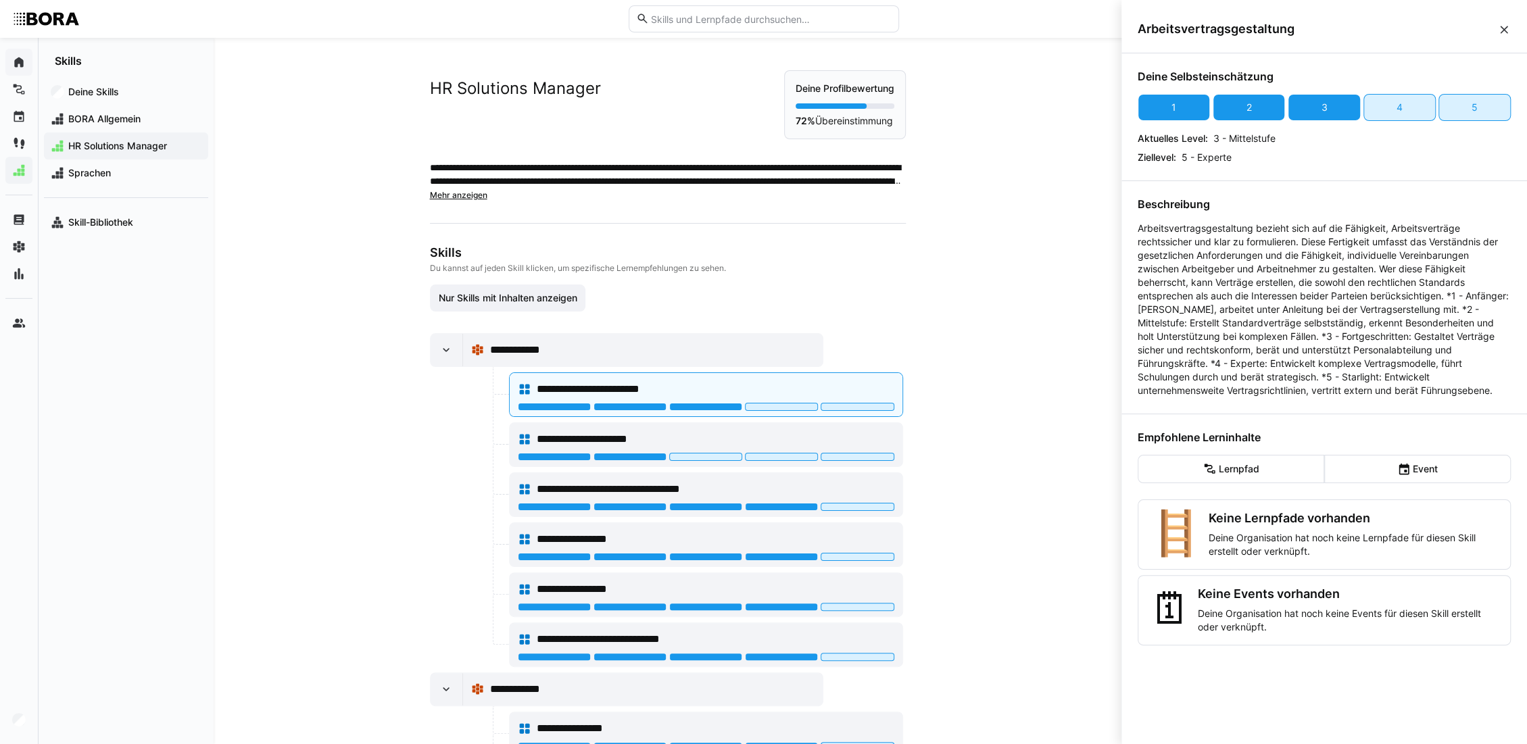
drag, startPoint x: 1449, startPoint y: 294, endPoint x: 1448, endPoint y: 401, distance: 106.8
click at [1441, 398] on p "Arbeitsvertragsgestaltung bezieht sich auf die Fähigkeit, Arbeitsverträge recht…" at bounding box center [1324, 310] width 373 height 176
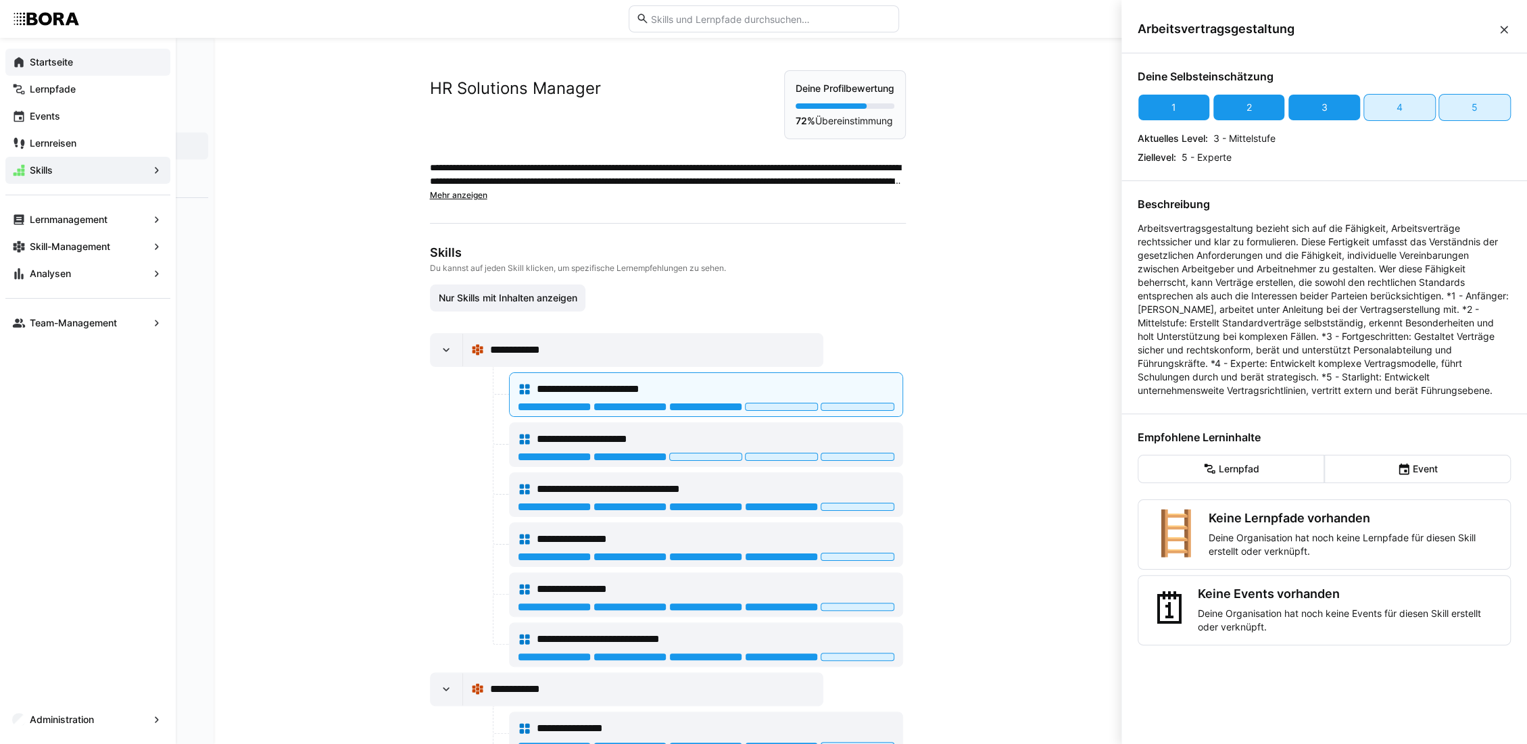
click at [13, 62] on eds-icon at bounding box center [19, 62] width 14 height 14
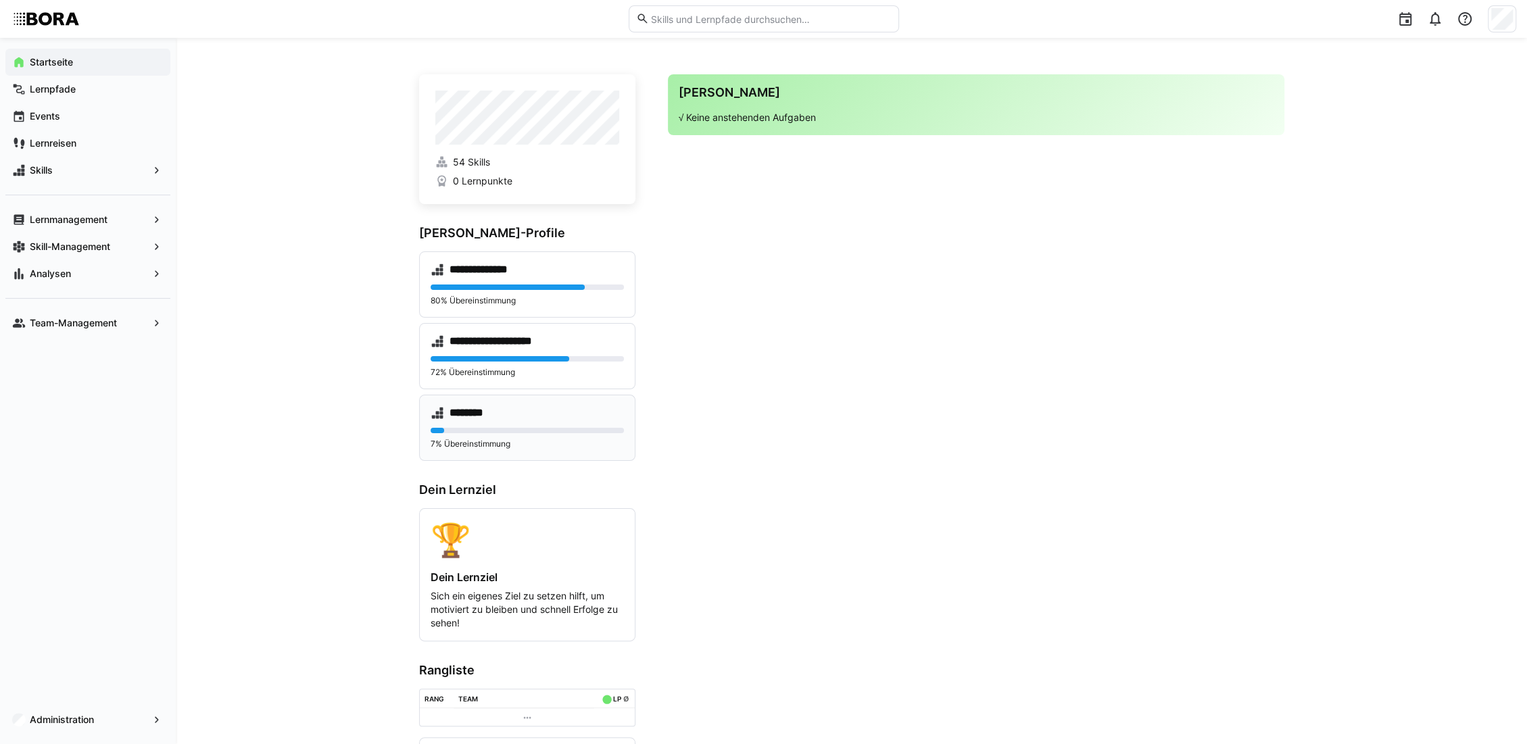
click at [471, 413] on h4 "********" at bounding box center [475, 413] width 50 height 14
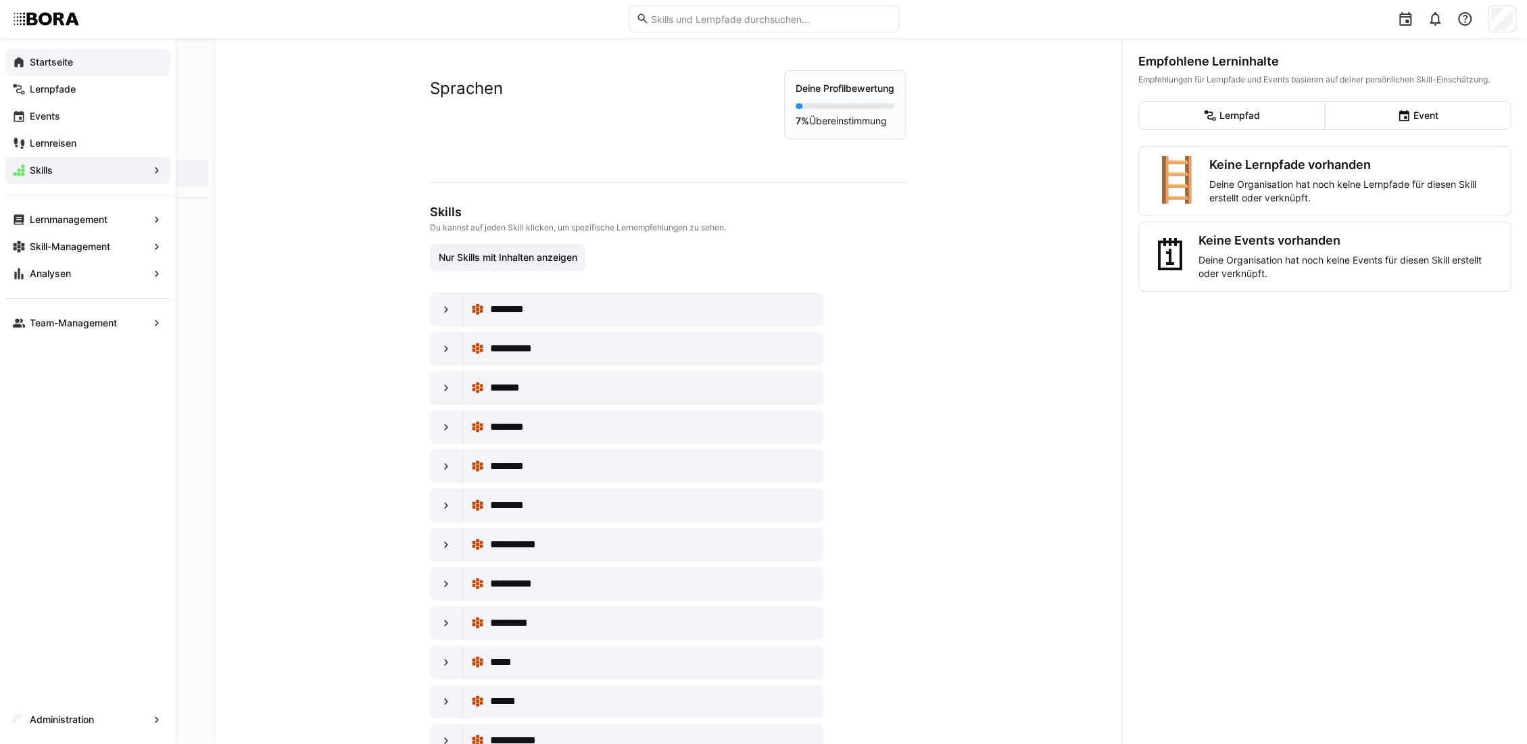
click at [18, 64] on eds-icon at bounding box center [19, 62] width 14 height 14
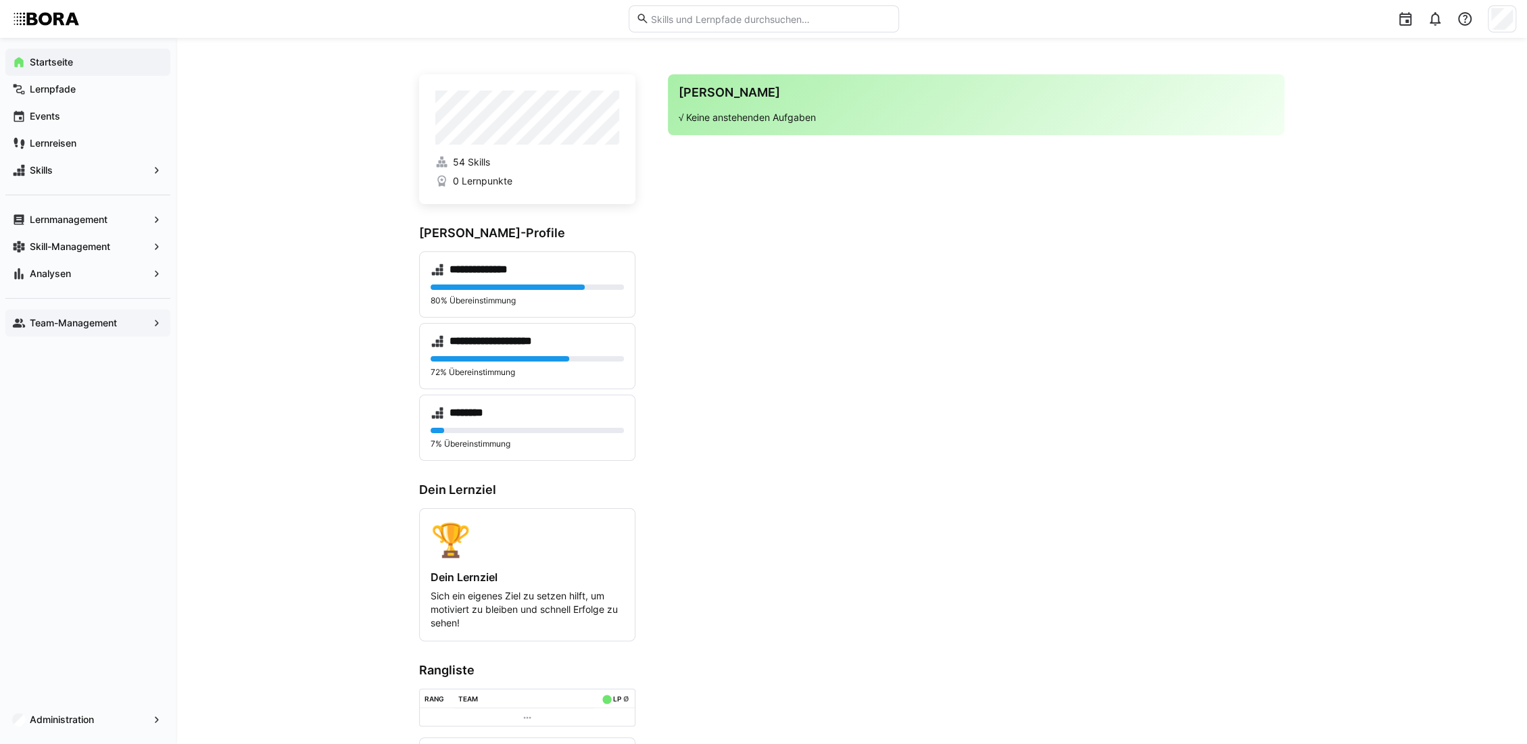
click at [0, 0] on app-navigation-label "Team-Management" at bounding box center [0, 0] width 0 height 0
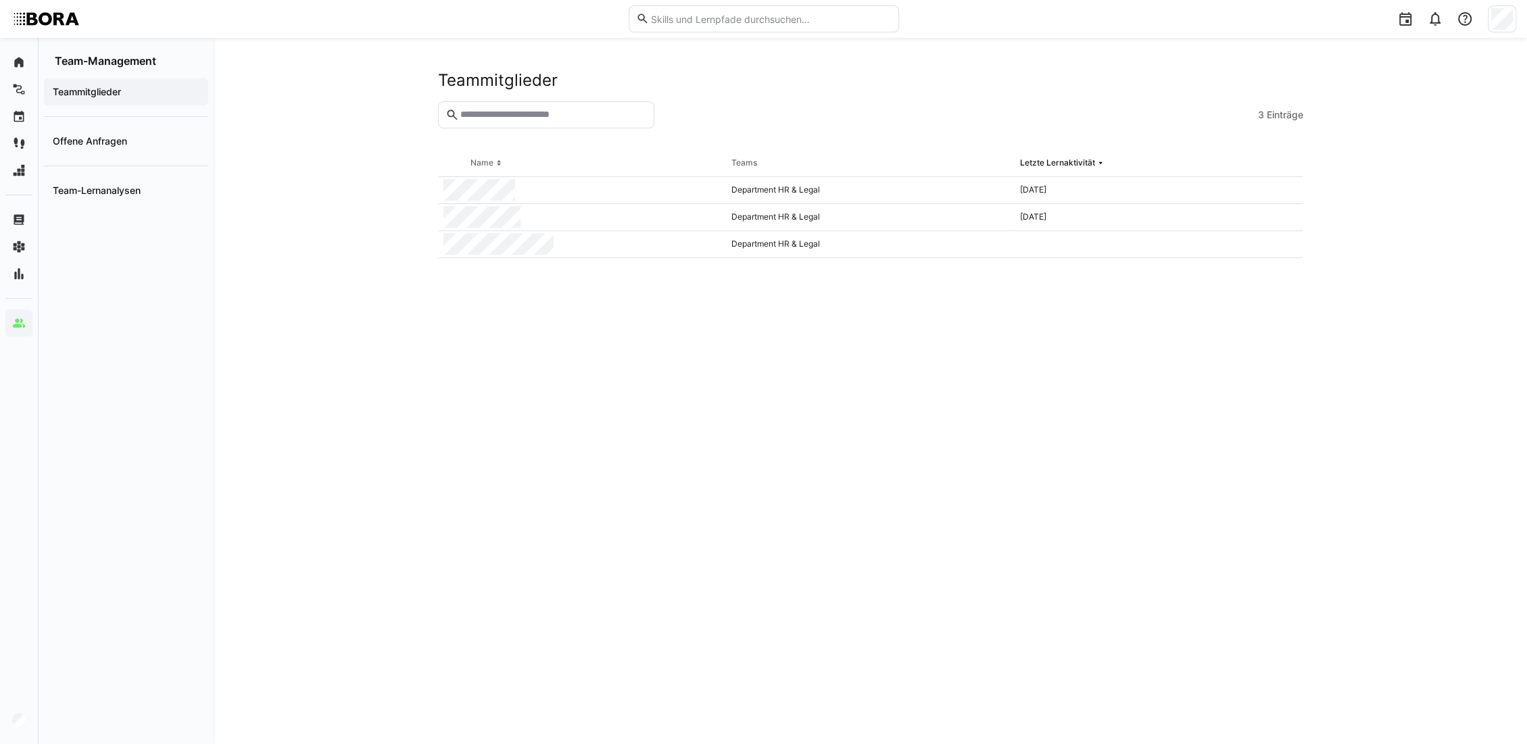
click at [504, 366] on eds-table "Name Teams Letzte Lernaktivität Department HR & Legal [DATE] Department HR & Le…" at bounding box center [870, 431] width 865 height 562
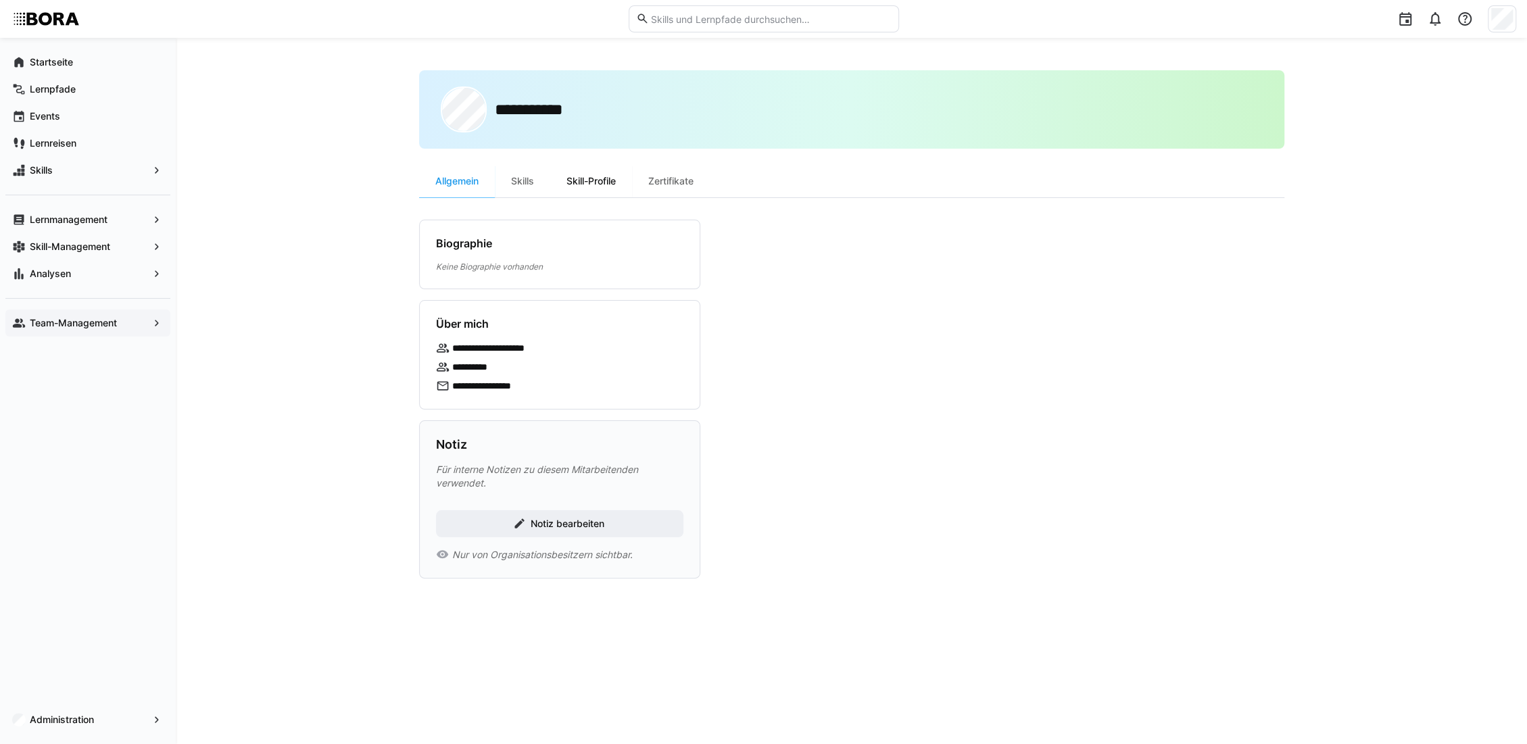
click at [597, 174] on div "Skill-Profile" at bounding box center [591, 181] width 82 height 32
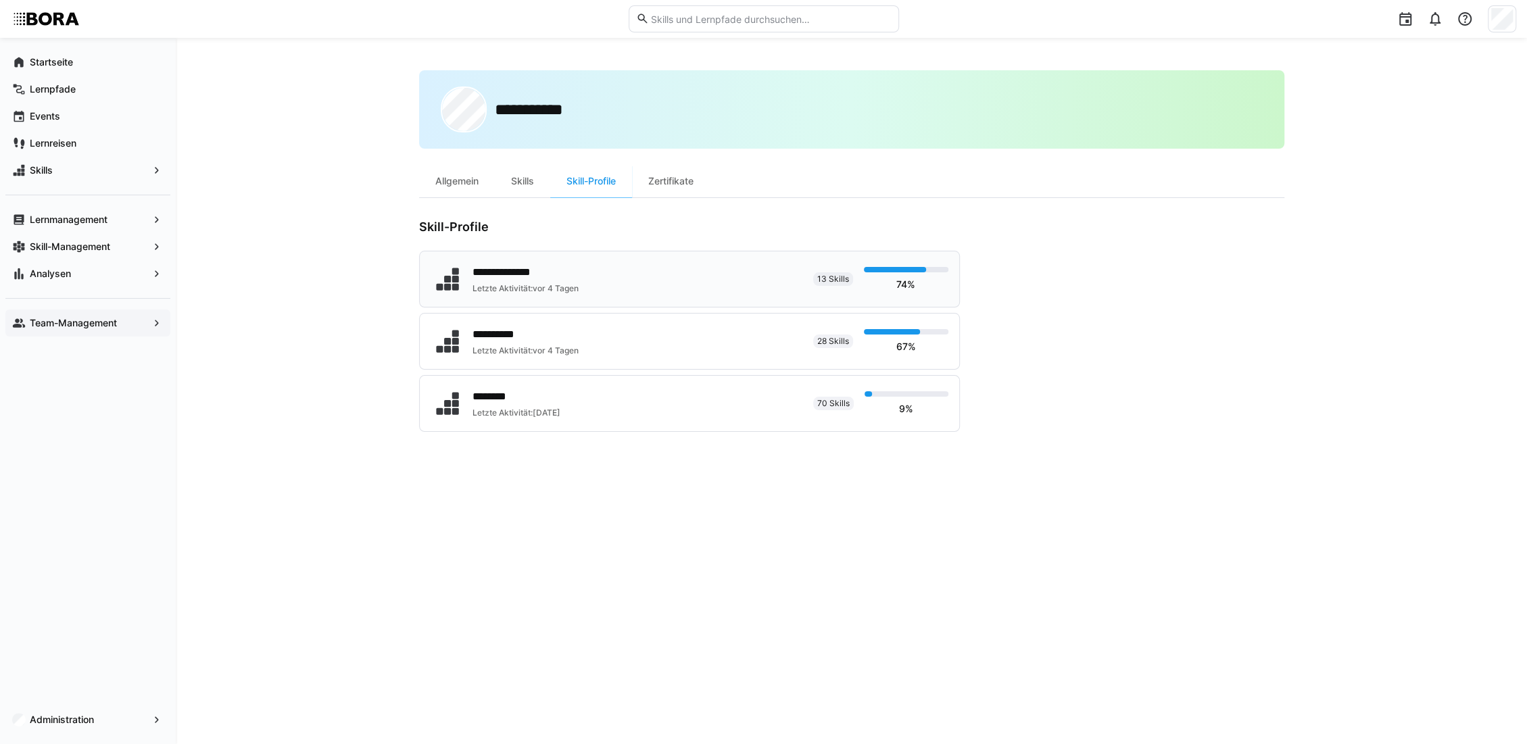
click at [523, 268] on div "**********" at bounding box center [528, 272] width 110 height 16
click at [0, 0] on app-navigation-label "Team-Management" at bounding box center [0, 0] width 0 height 0
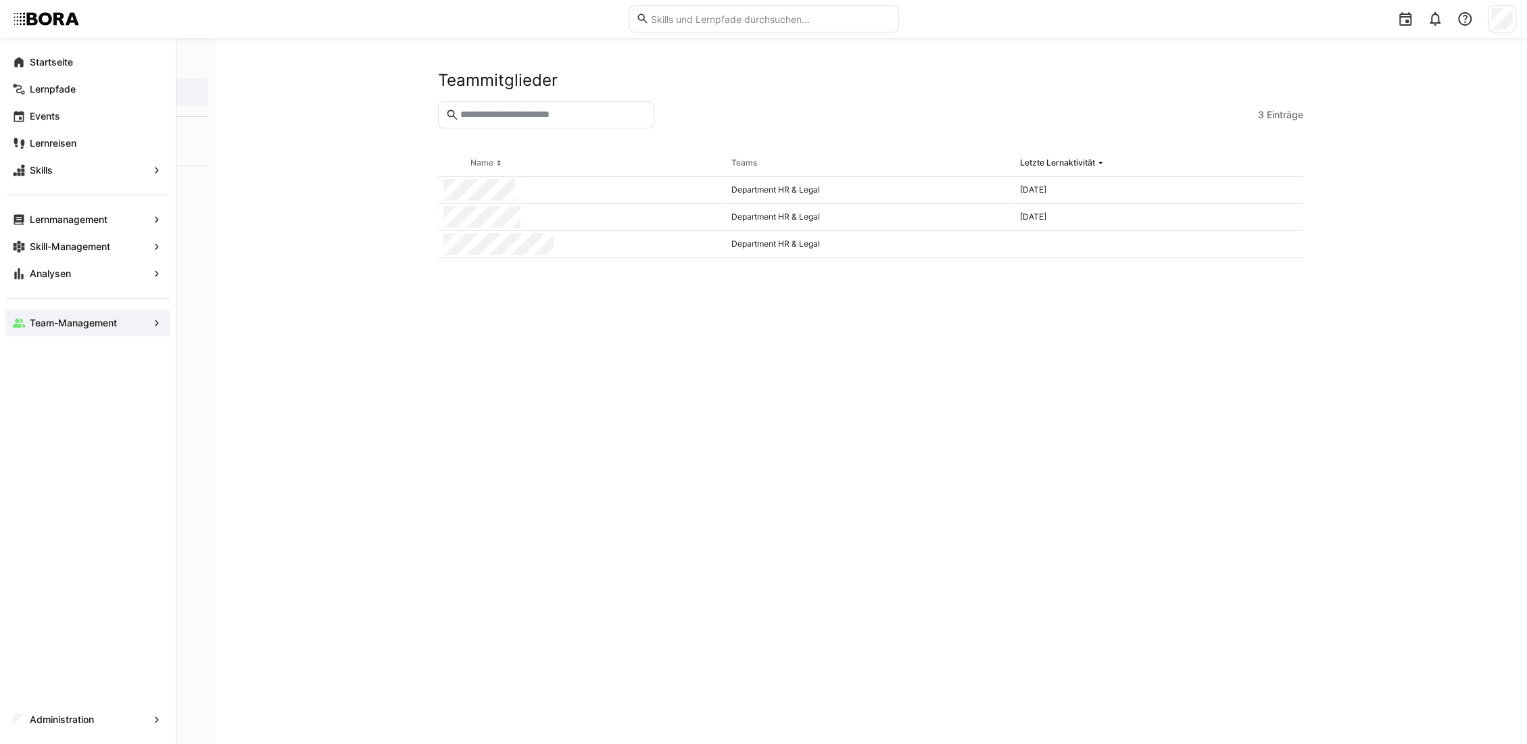
click at [0, 0] on app-navigation-label "Team-Management" at bounding box center [0, 0] width 0 height 0
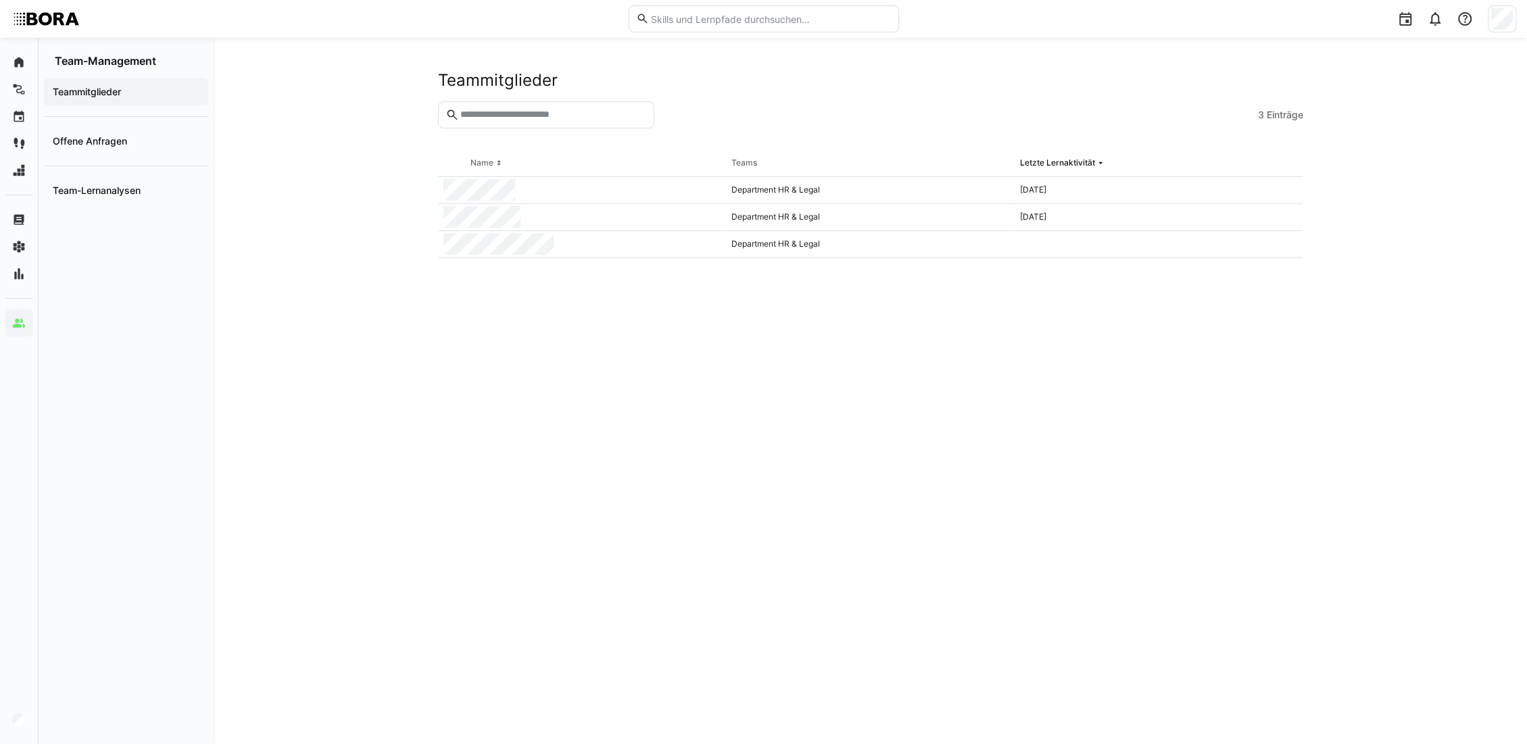
click at [290, 327] on div "Teammitglieder 3 Einträge Name Teams Letzte Lernaktivität Department HR & Legal…" at bounding box center [871, 391] width 1314 height 707
click at [164, 184] on span "Team-Lernanalysen" at bounding box center [126, 191] width 151 height 14
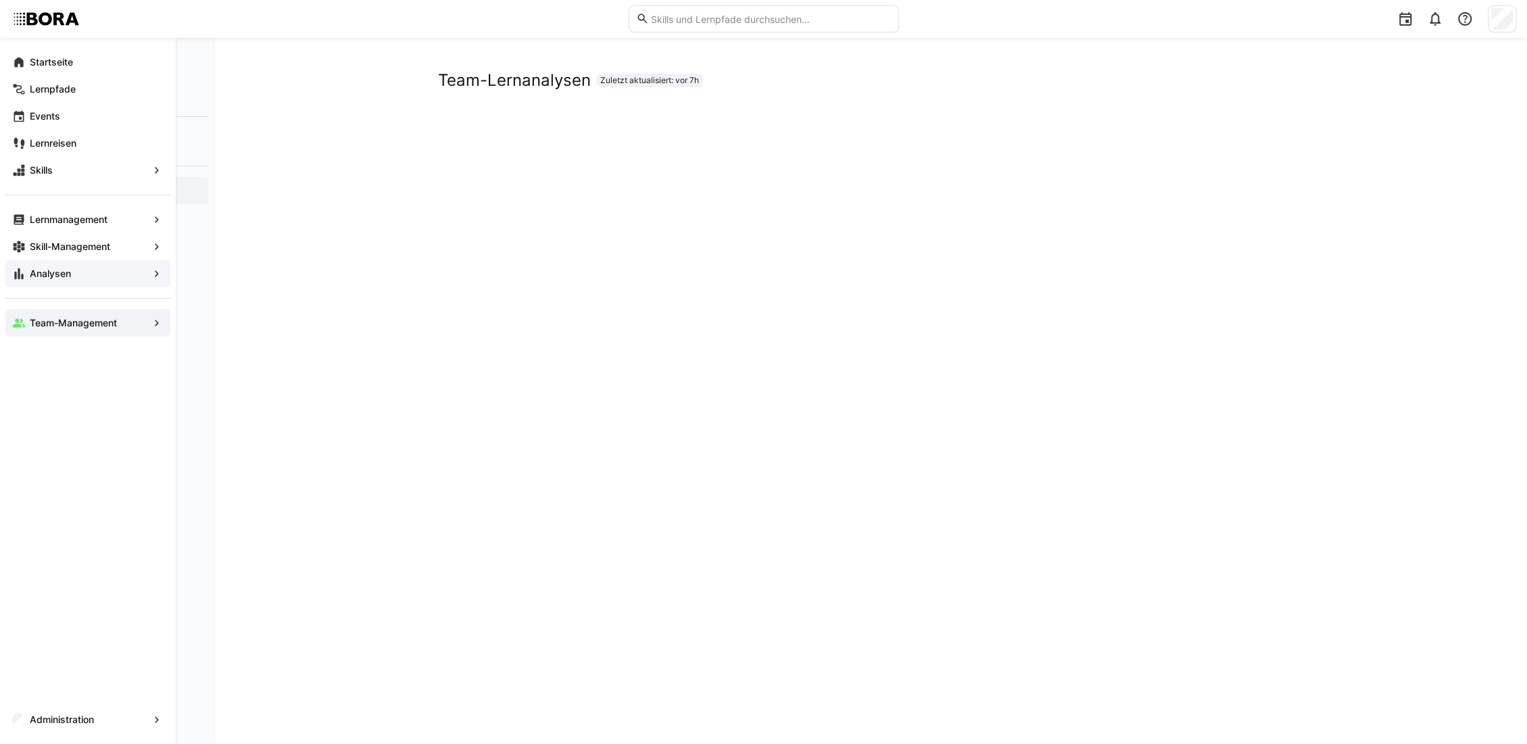
click at [0, 0] on app-navigation-label "Analysen" at bounding box center [0, 0] width 0 height 0
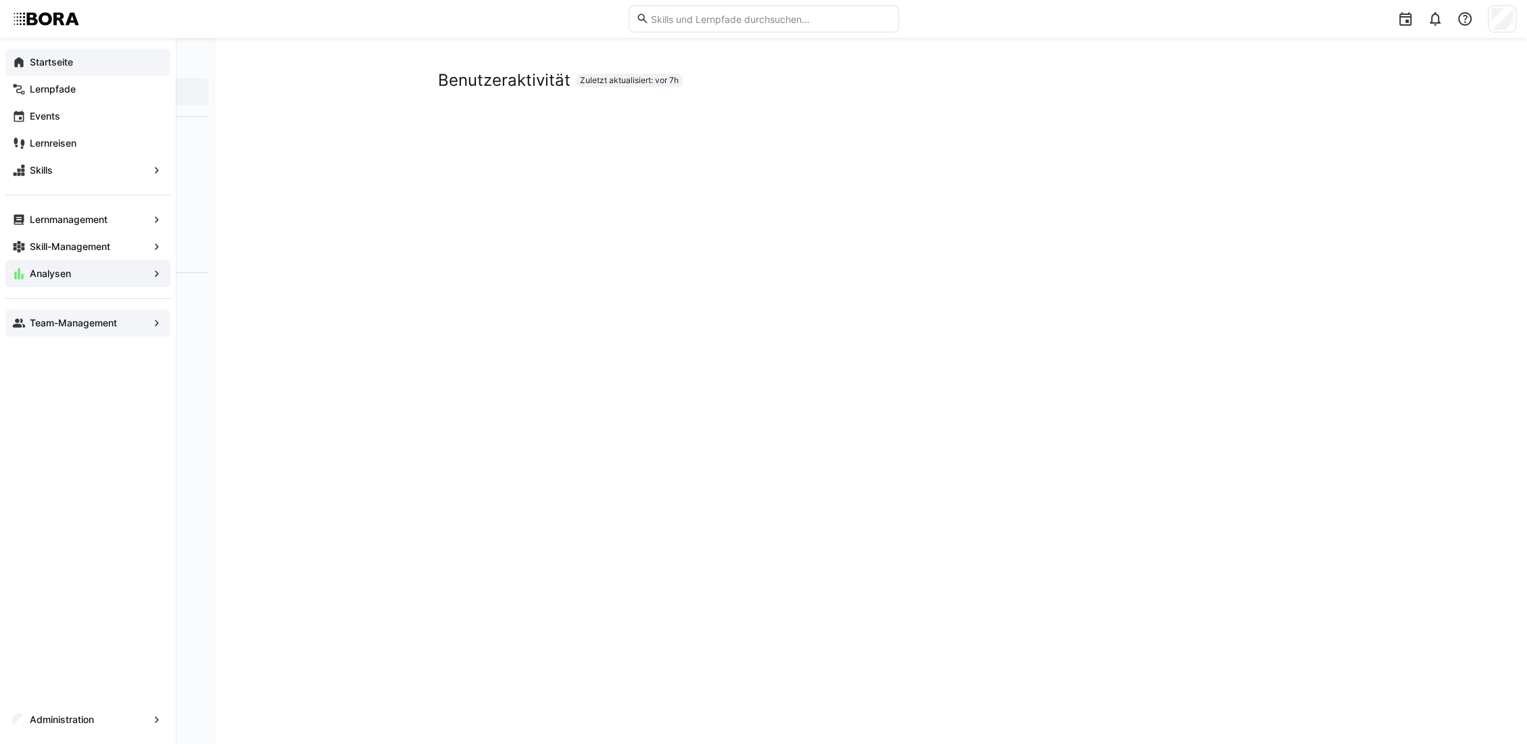
click at [18, 59] on eds-icon at bounding box center [19, 62] width 14 height 14
